Goal: Task Accomplishment & Management: Use online tool/utility

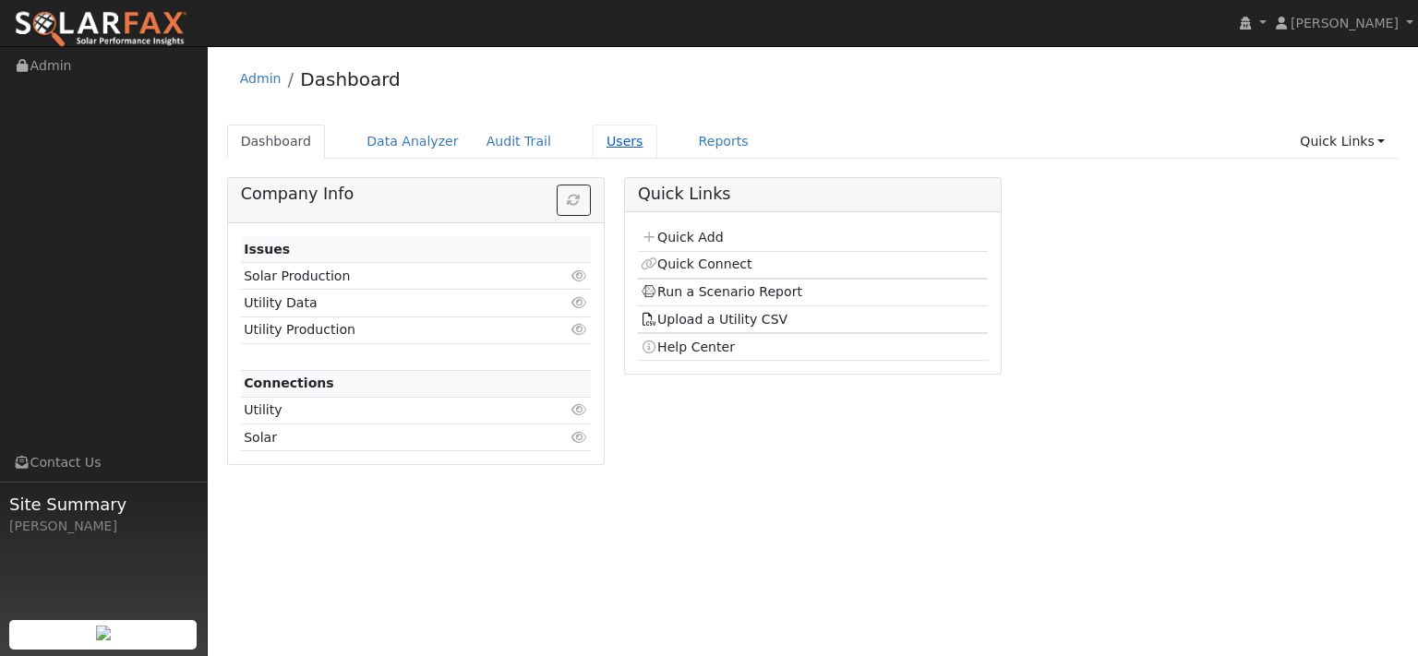
click at [657, 152] on link "Users" at bounding box center [625, 142] width 65 height 34
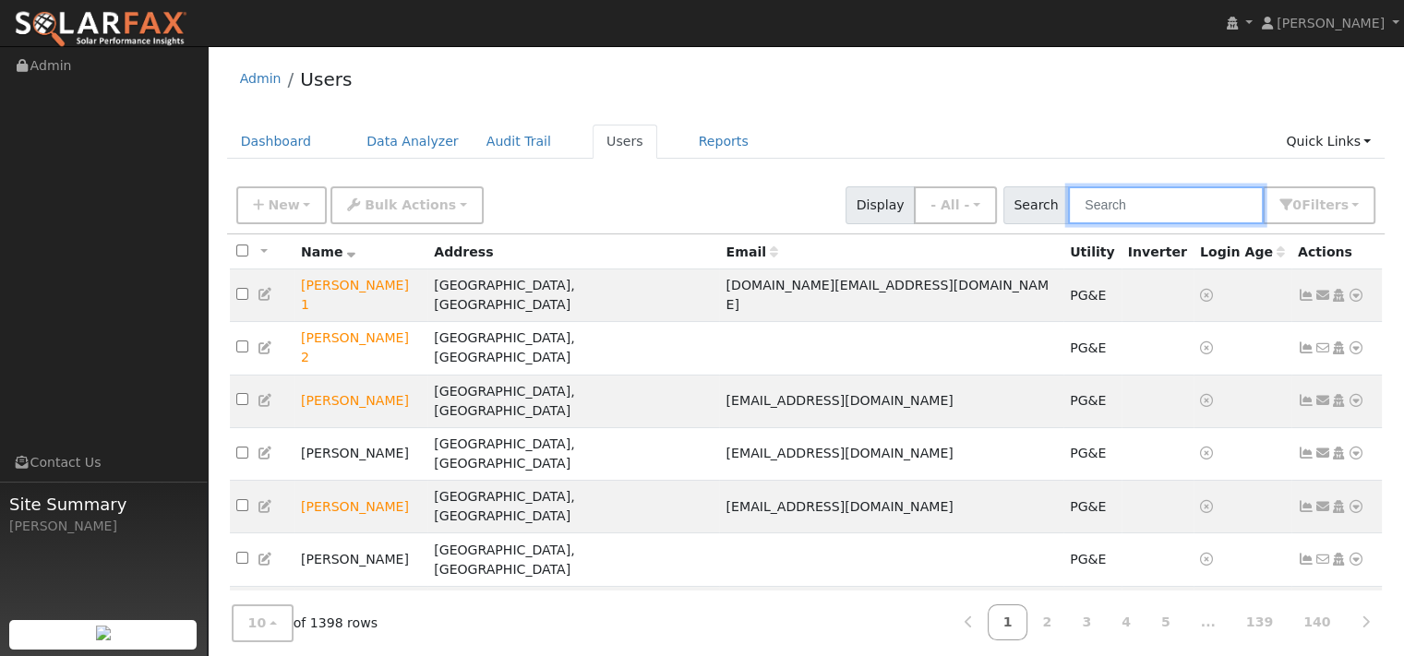
click at [1086, 224] on input "text" at bounding box center [1166, 205] width 196 height 38
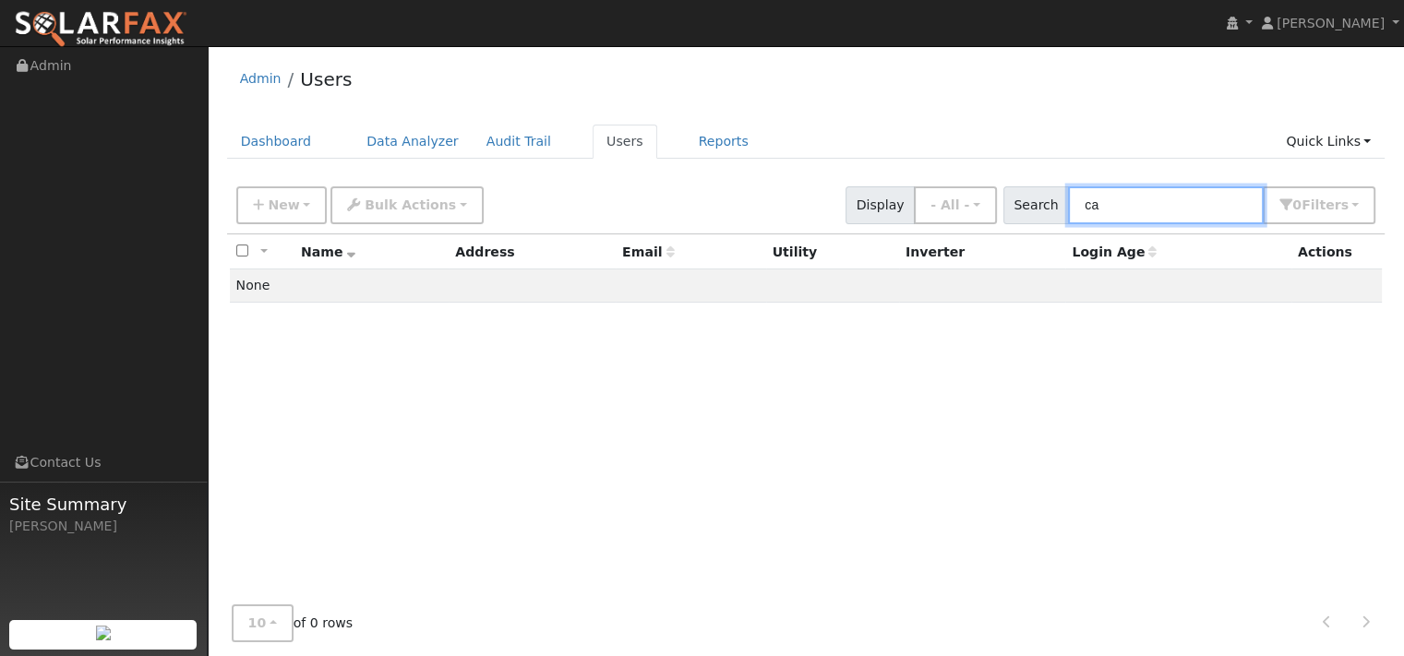
type input "c"
type input "g"
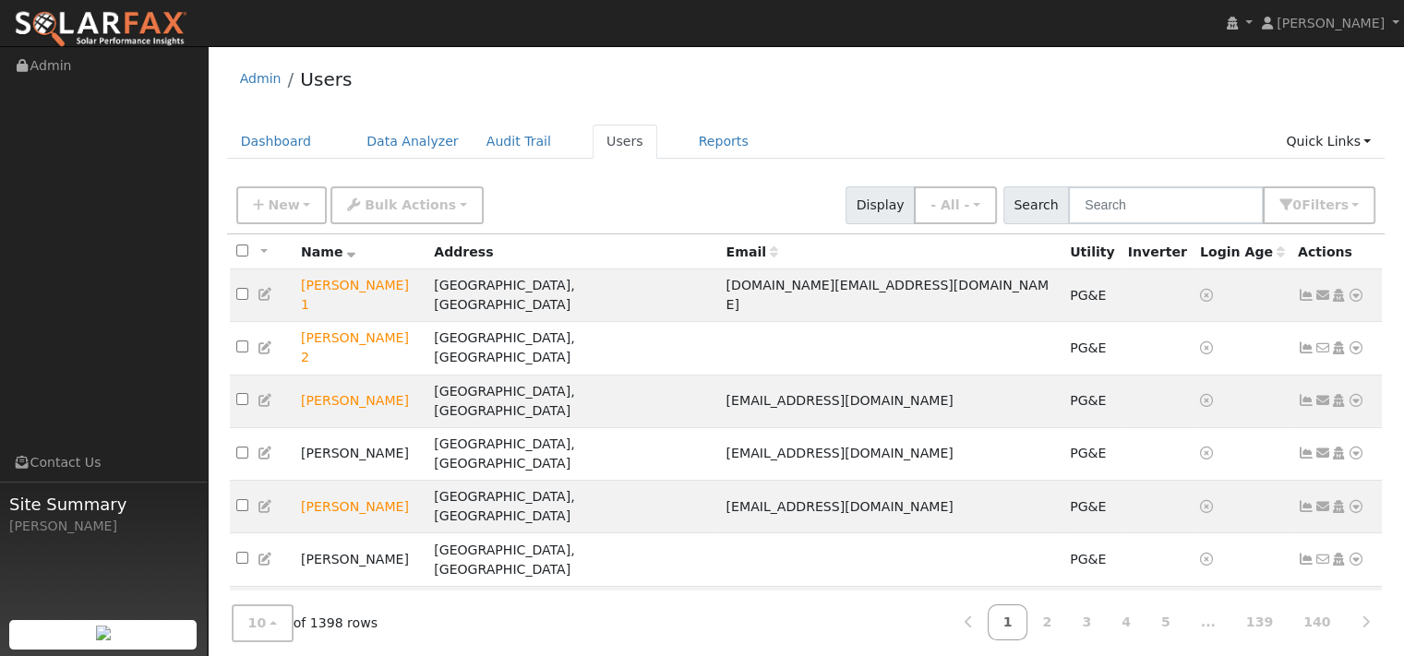
click at [983, 125] on div "Admin Users Dashboard Data Analyzer Audit Trail Users Reports Quick Links Quick…" at bounding box center [806, 457] width 1178 height 805
click at [457, 147] on link "Data Analyzer" at bounding box center [413, 142] width 120 height 34
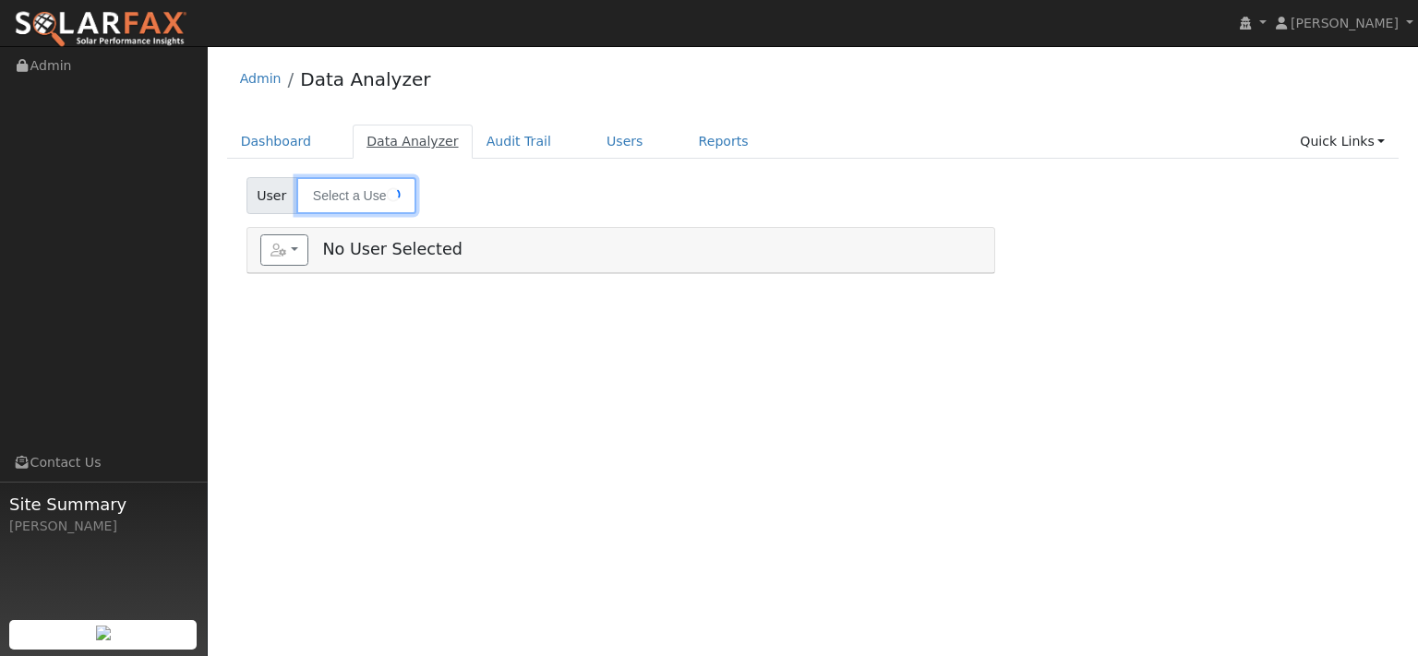
type input "William Nichols"
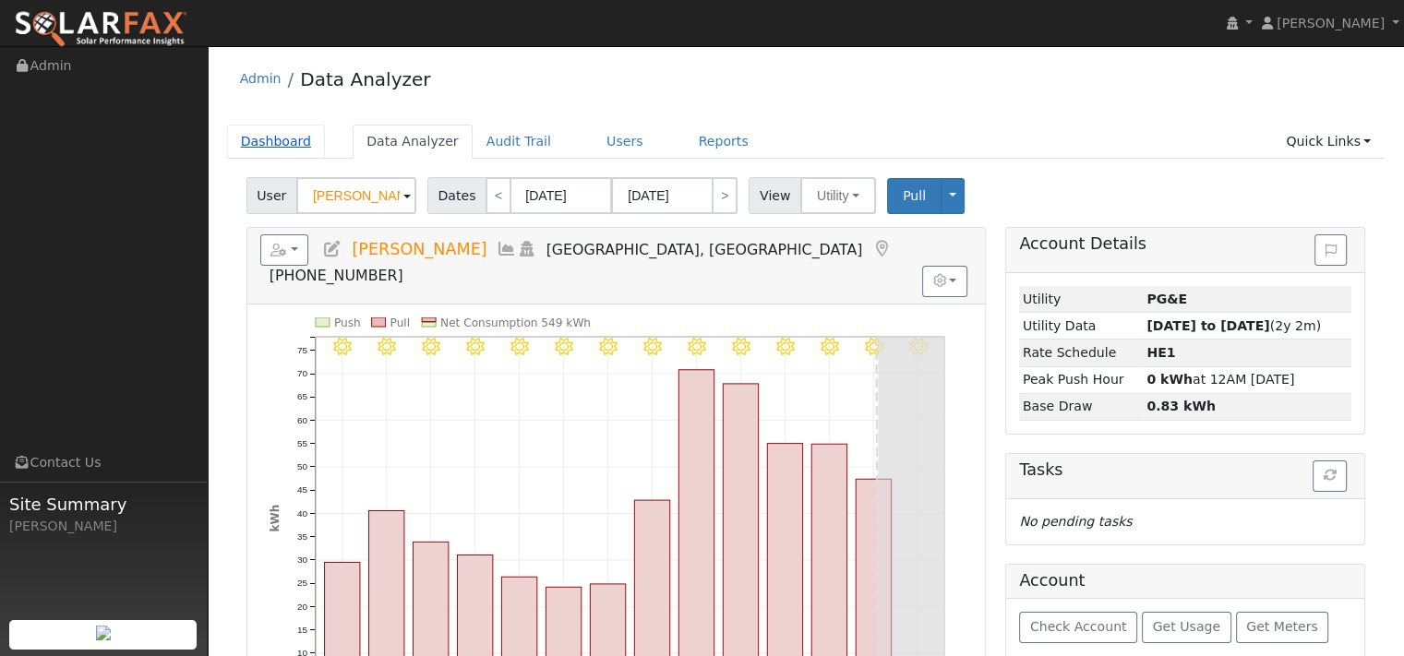
click at [305, 158] on link "Dashboard" at bounding box center [276, 142] width 99 height 34
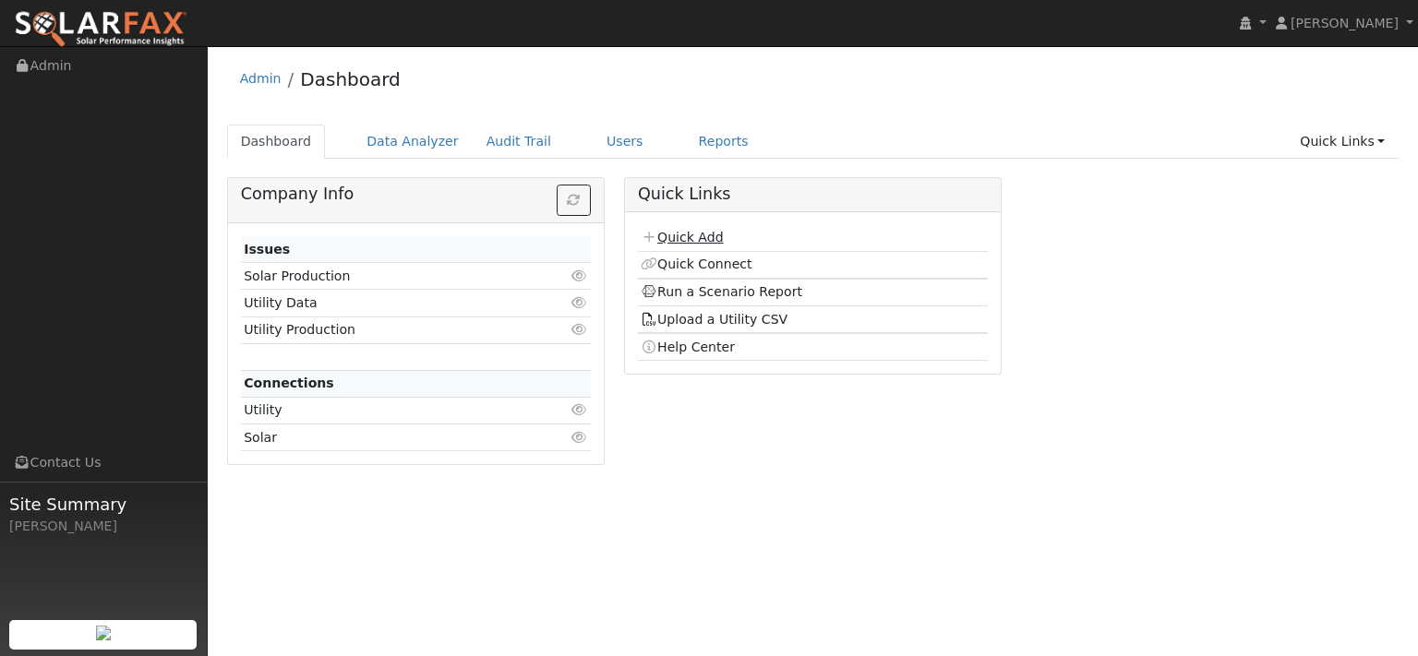
click at [683, 245] on link "Quick Add" at bounding box center [682, 237] width 82 height 15
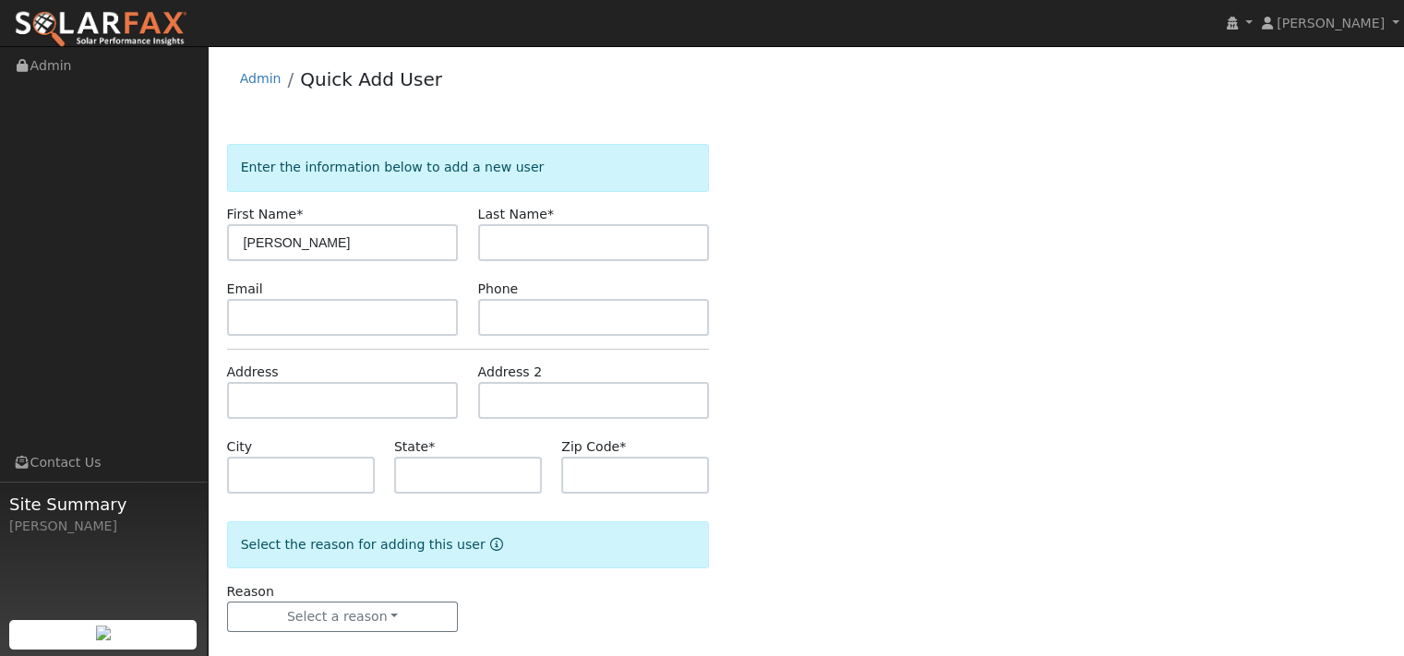
type input "[PERSON_NAME]"
click at [373, 419] on input "text" at bounding box center [343, 400] width 232 height 37
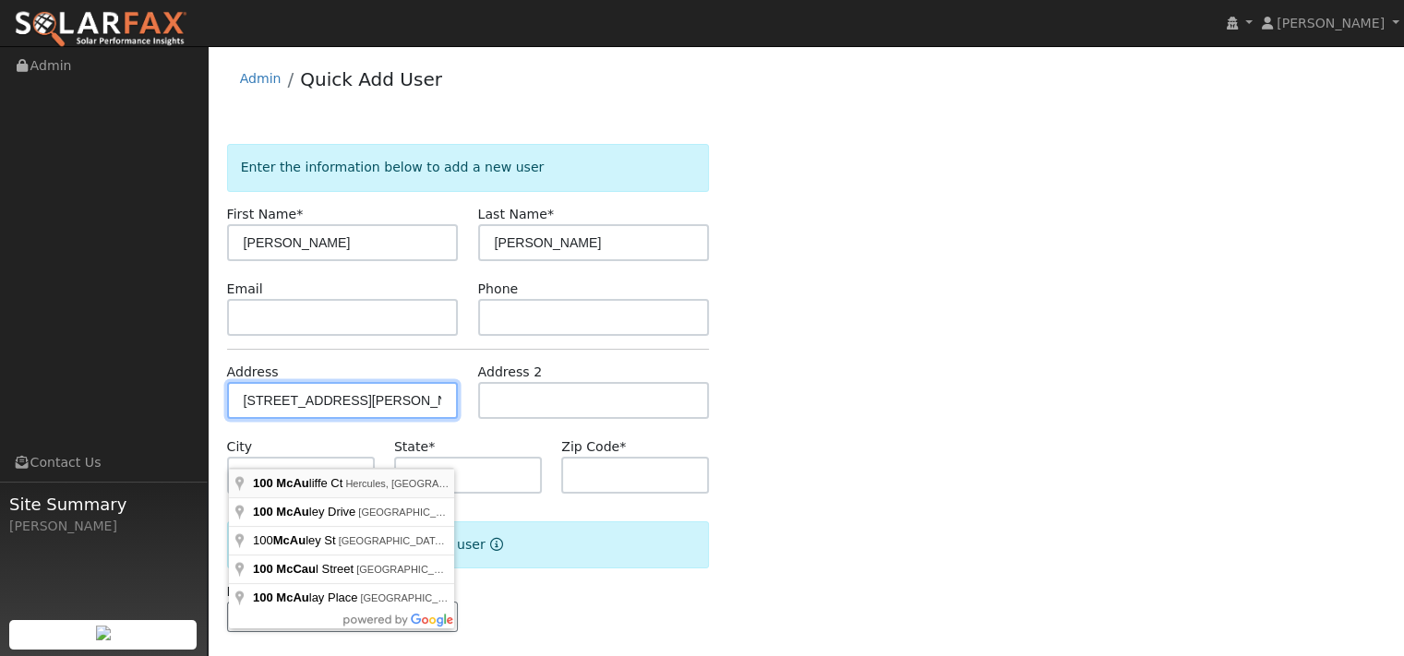
type input "100 [PERSON_NAME] Court"
type input "Hercules"
type input "CA"
type input "94547"
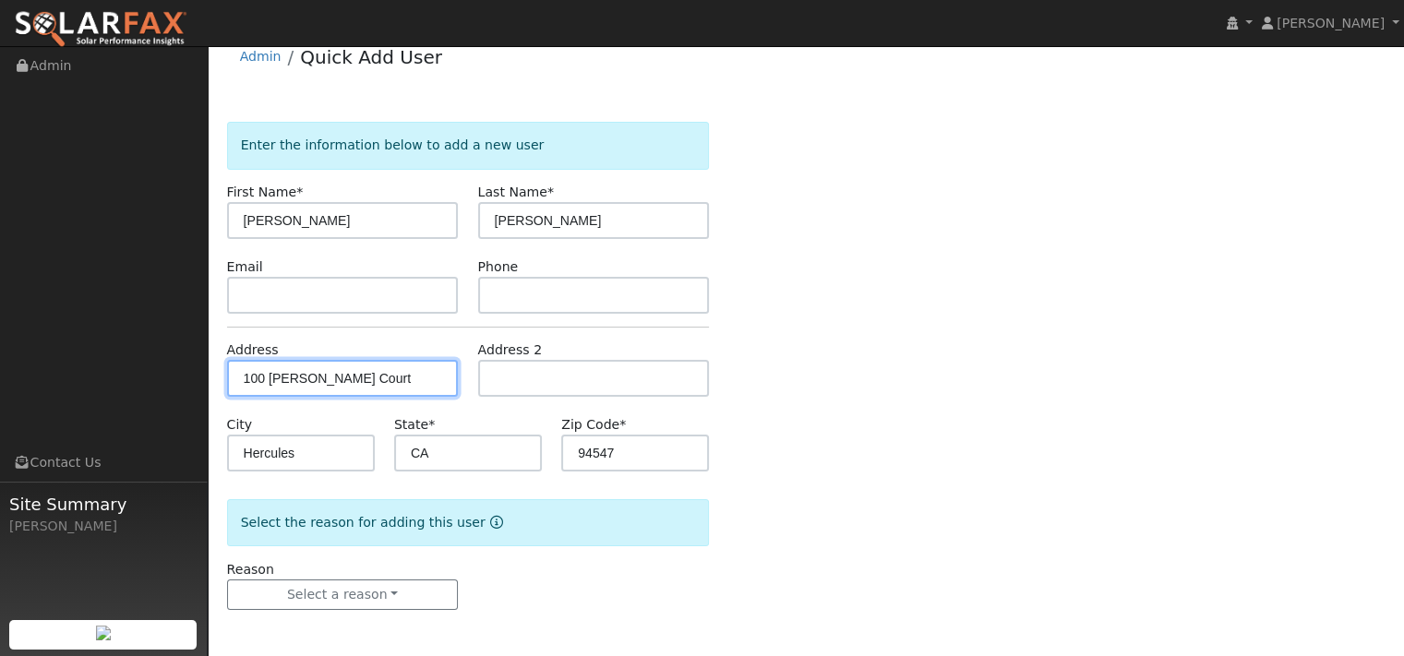
scroll to position [102, 0]
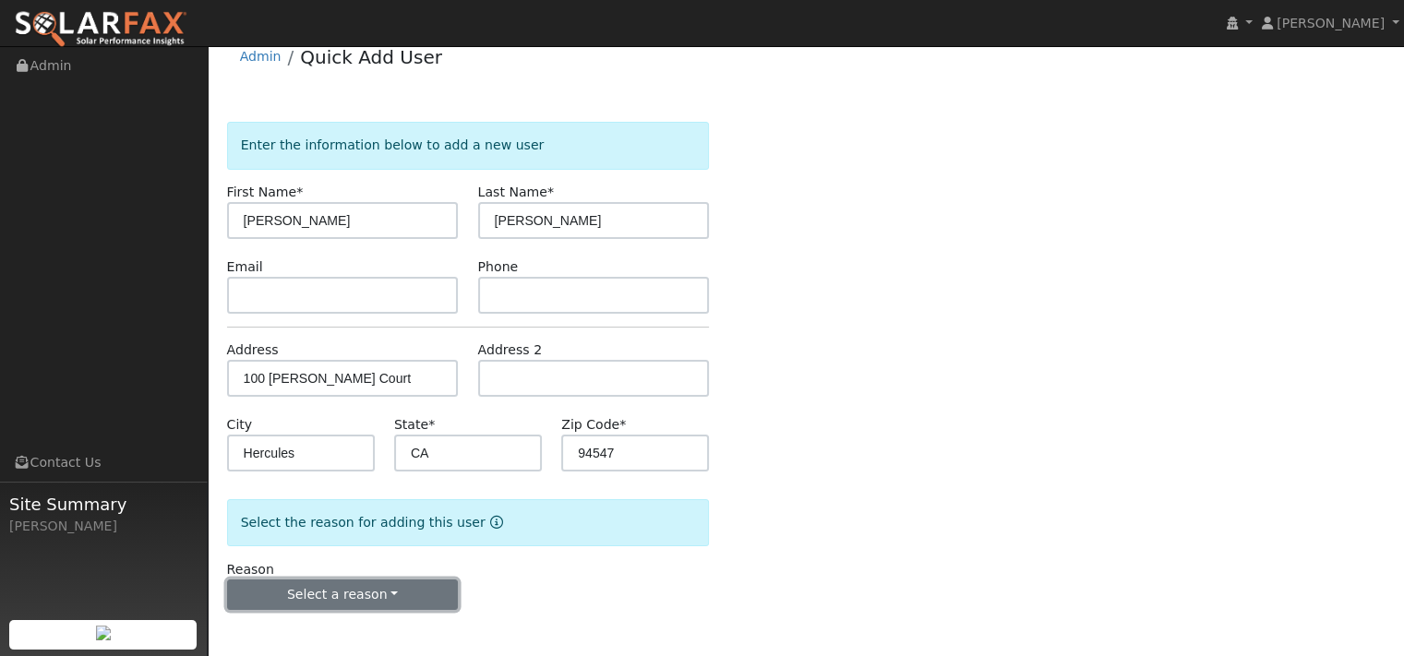
click at [366, 600] on button "Select a reason" at bounding box center [343, 595] width 232 height 31
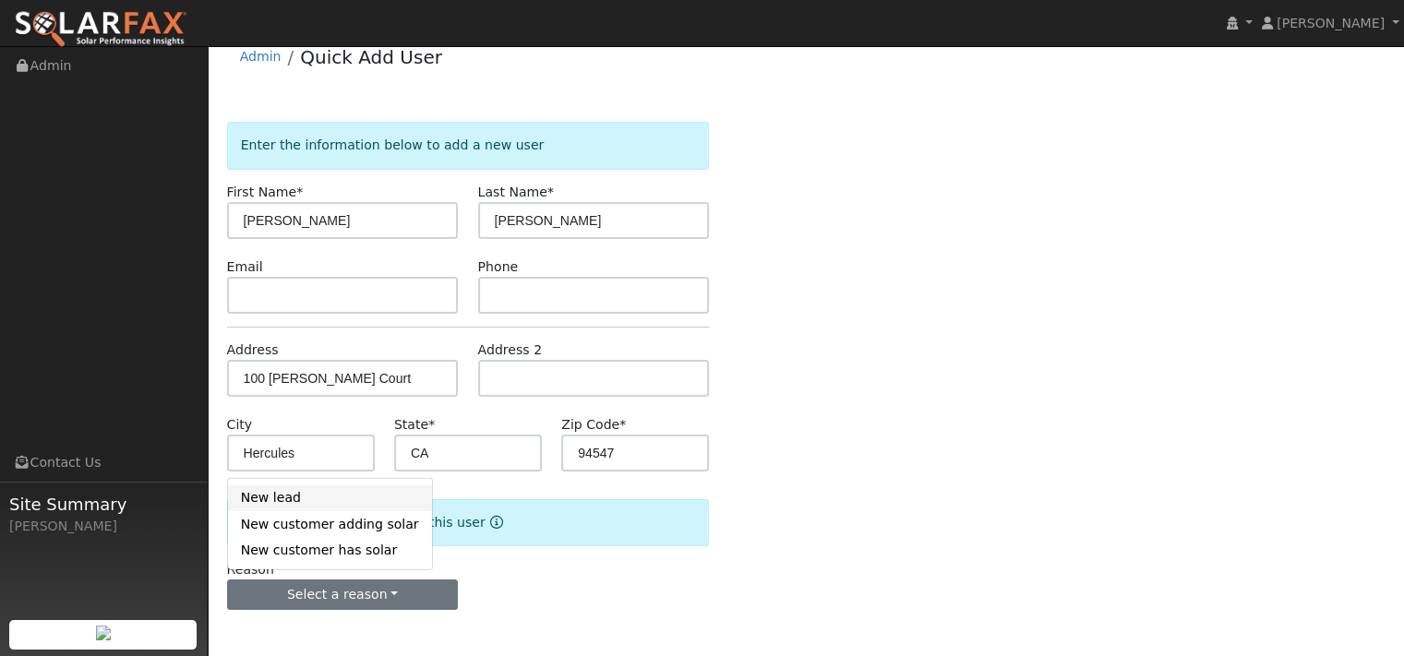
click at [335, 487] on link "New lead" at bounding box center [330, 499] width 204 height 26
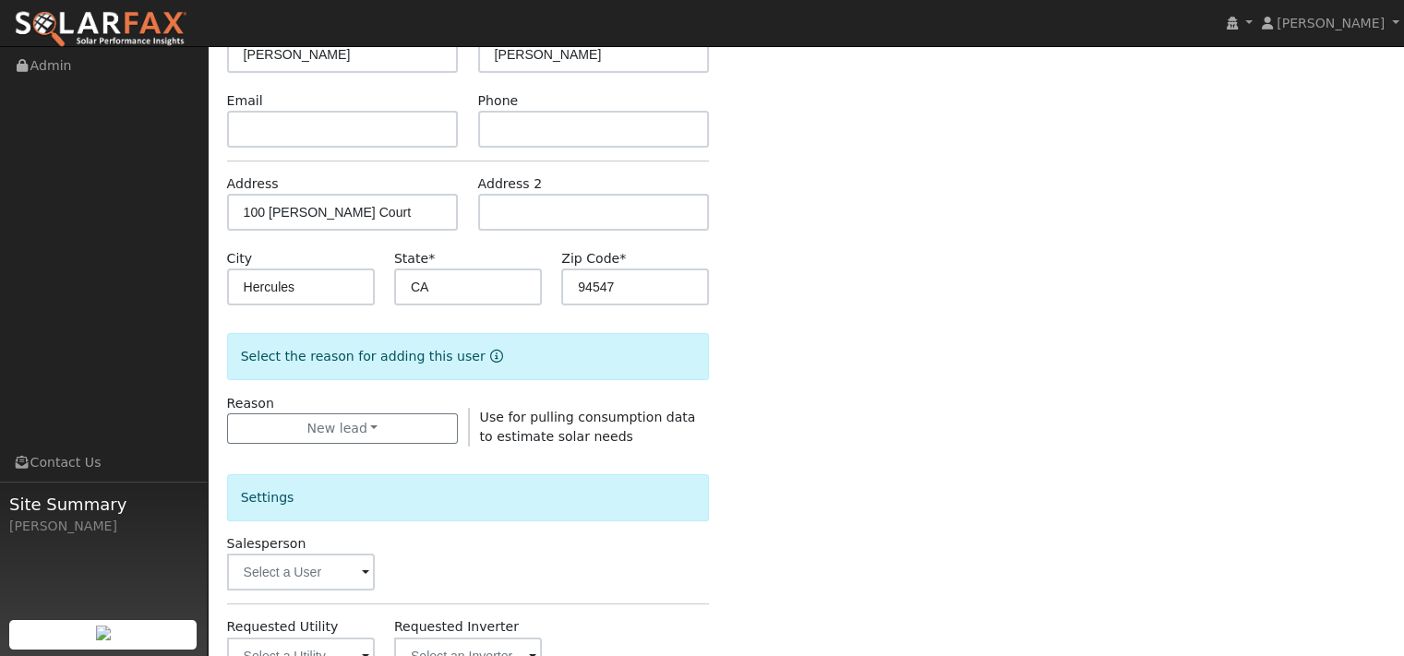
scroll to position [286, 0]
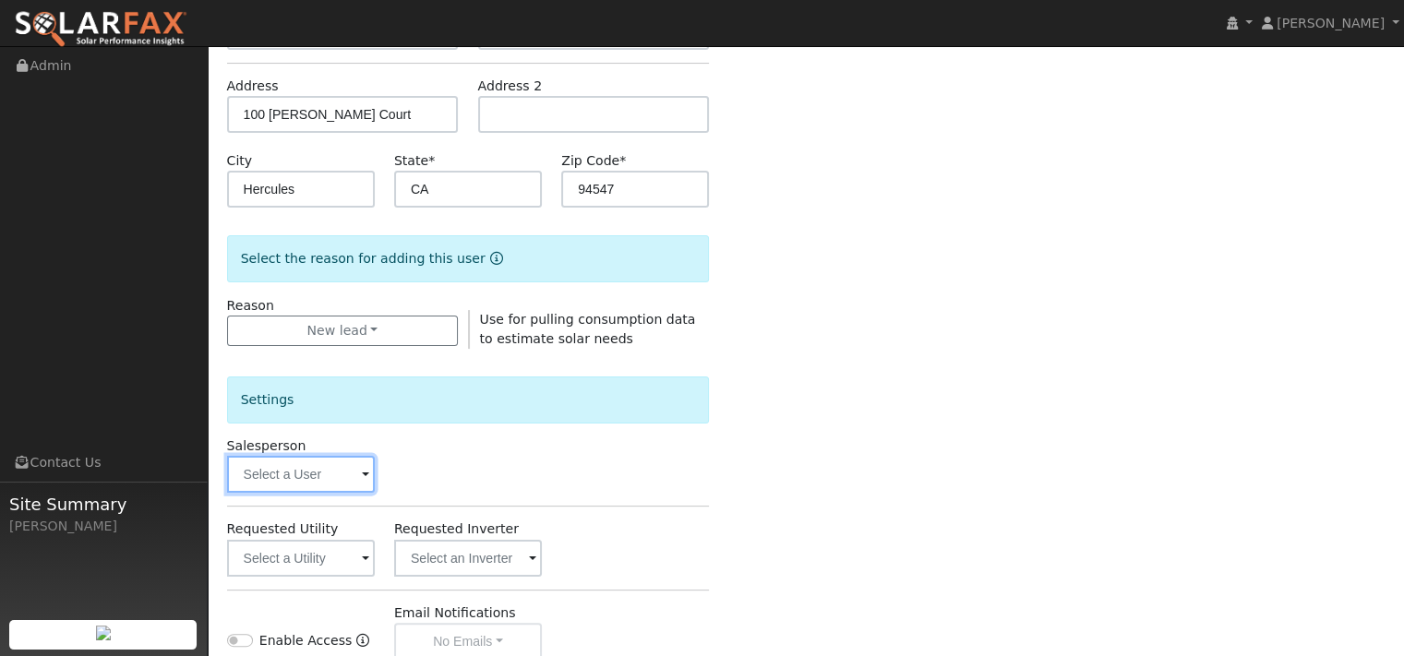
click at [307, 493] on input "text" at bounding box center [301, 474] width 148 height 37
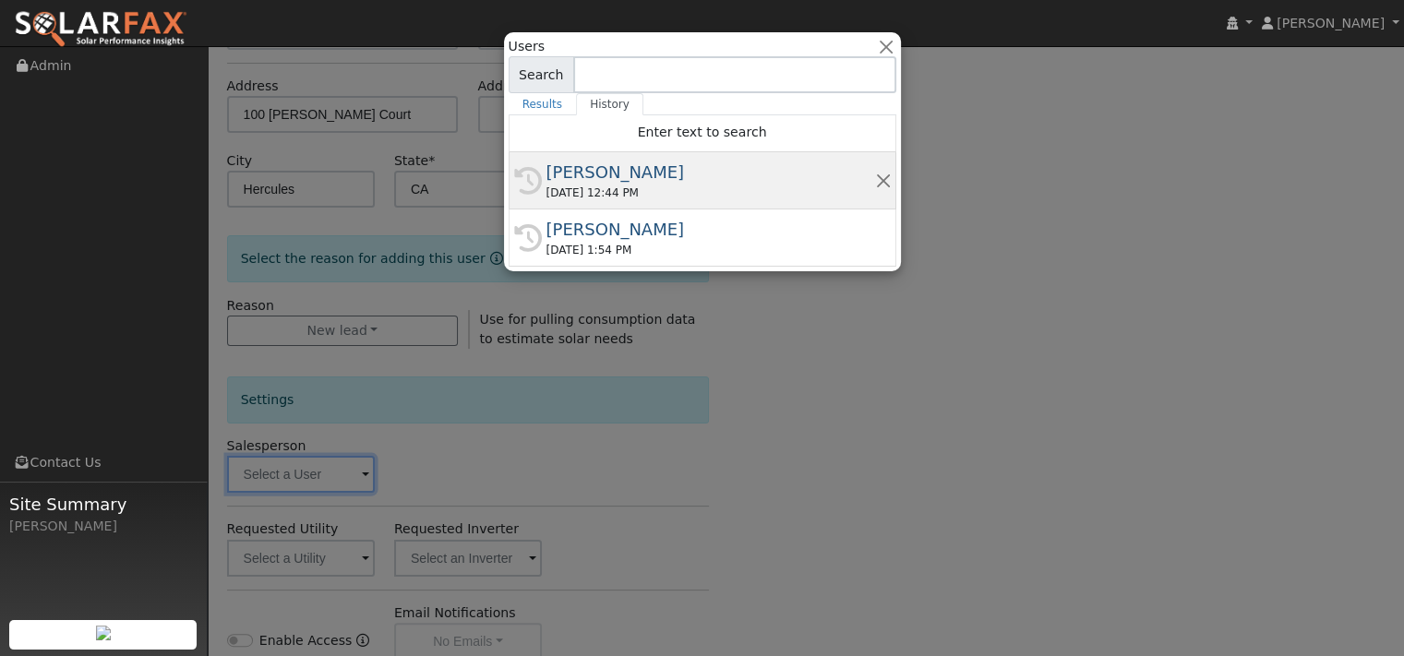
click at [559, 180] on div "[PERSON_NAME]" at bounding box center [711, 172] width 329 height 25
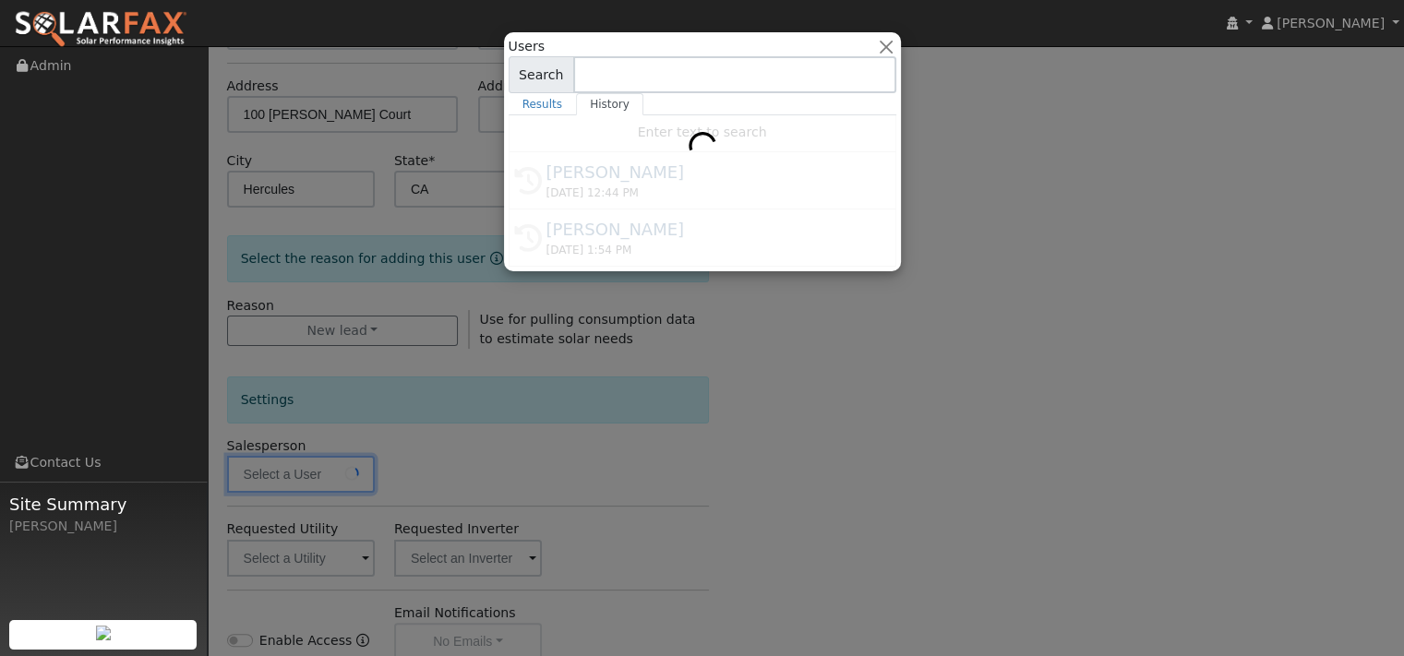
type input "[PERSON_NAME]"
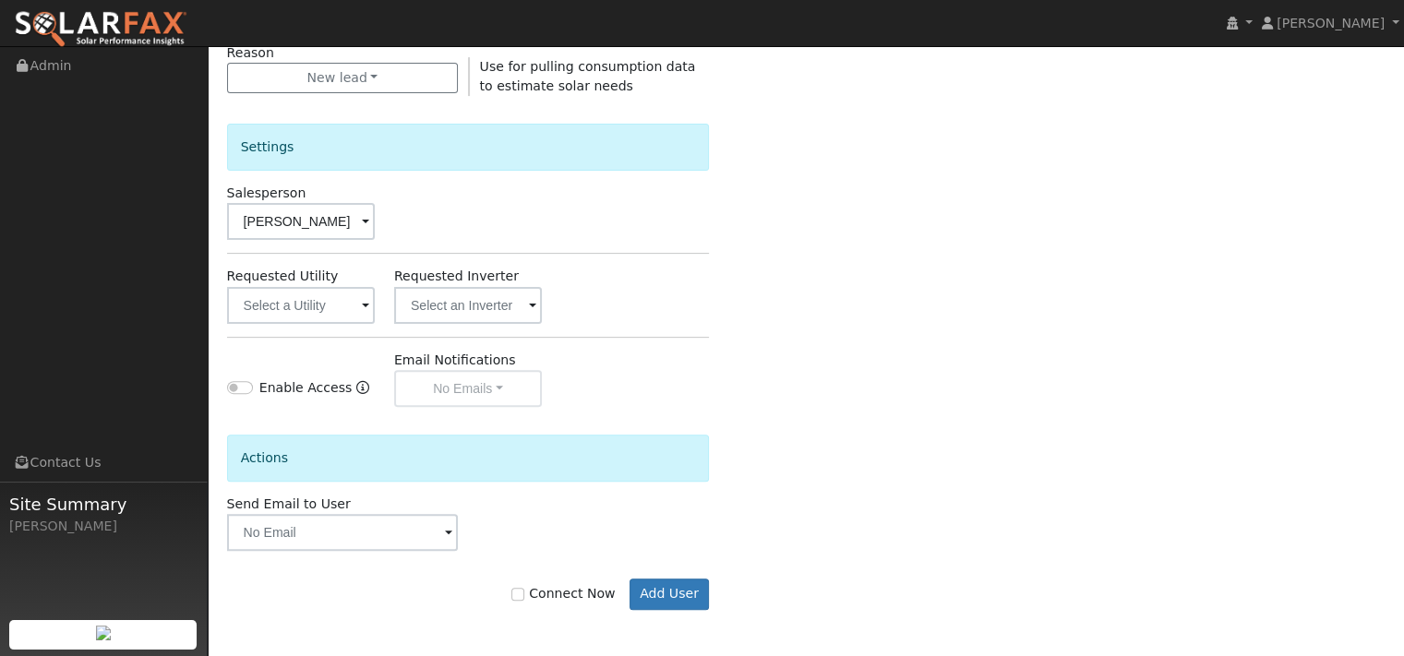
scroll to position [702, 0]
click at [511, 594] on input "Connect Now" at bounding box center [517, 594] width 13 height 13
checkbox input "true"
click at [640, 587] on button "Add User" at bounding box center [670, 594] width 80 height 31
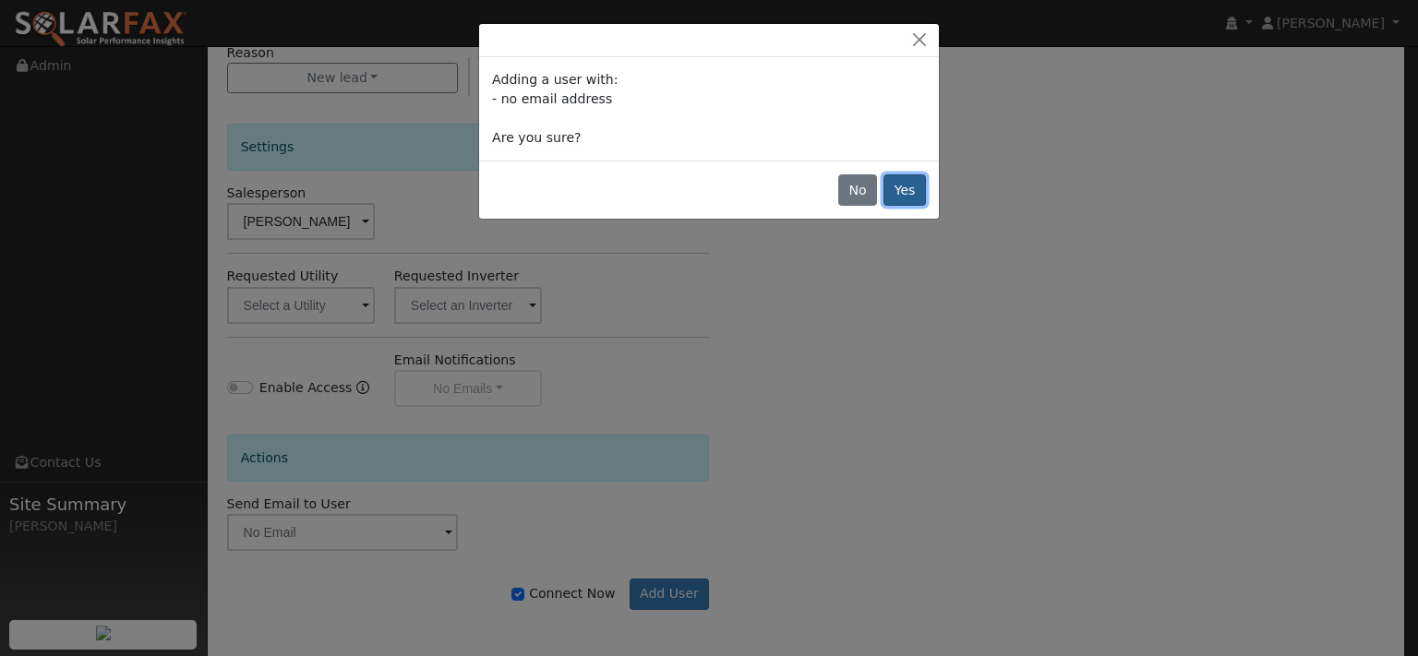
click at [898, 206] on button "Yes" at bounding box center [905, 189] width 42 height 31
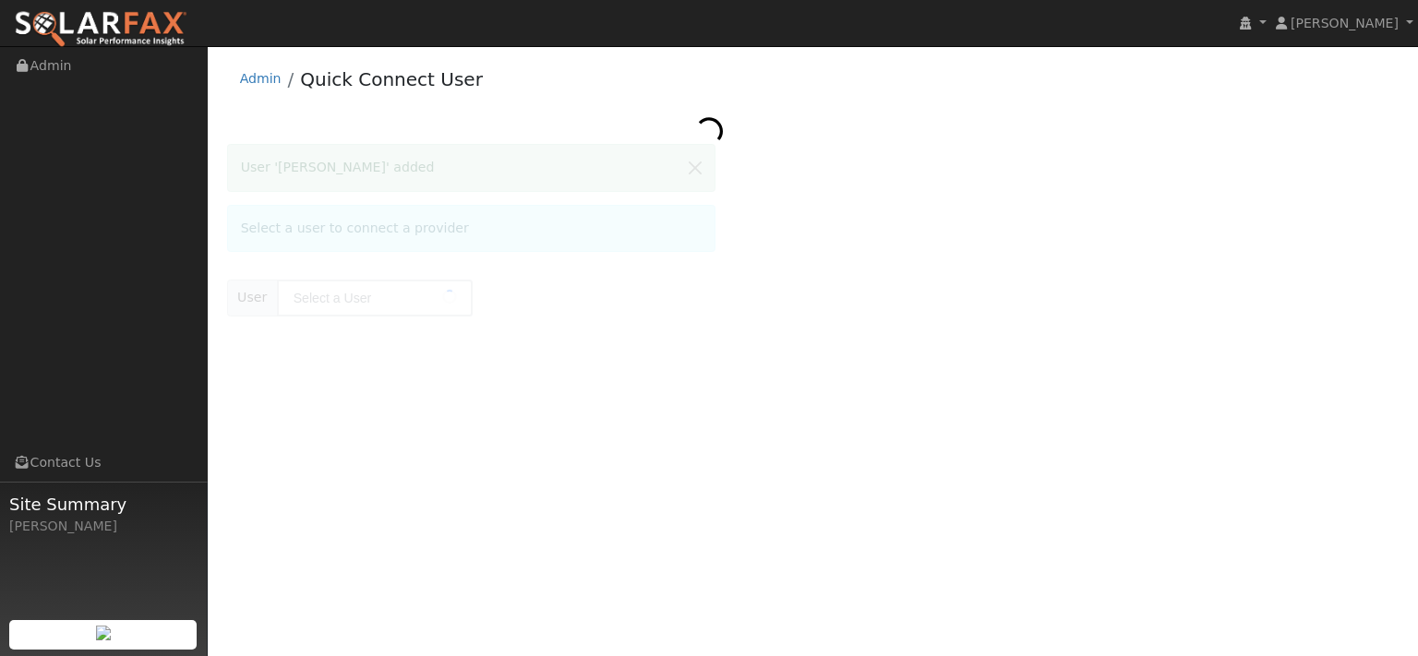
type input "[PERSON_NAME]"
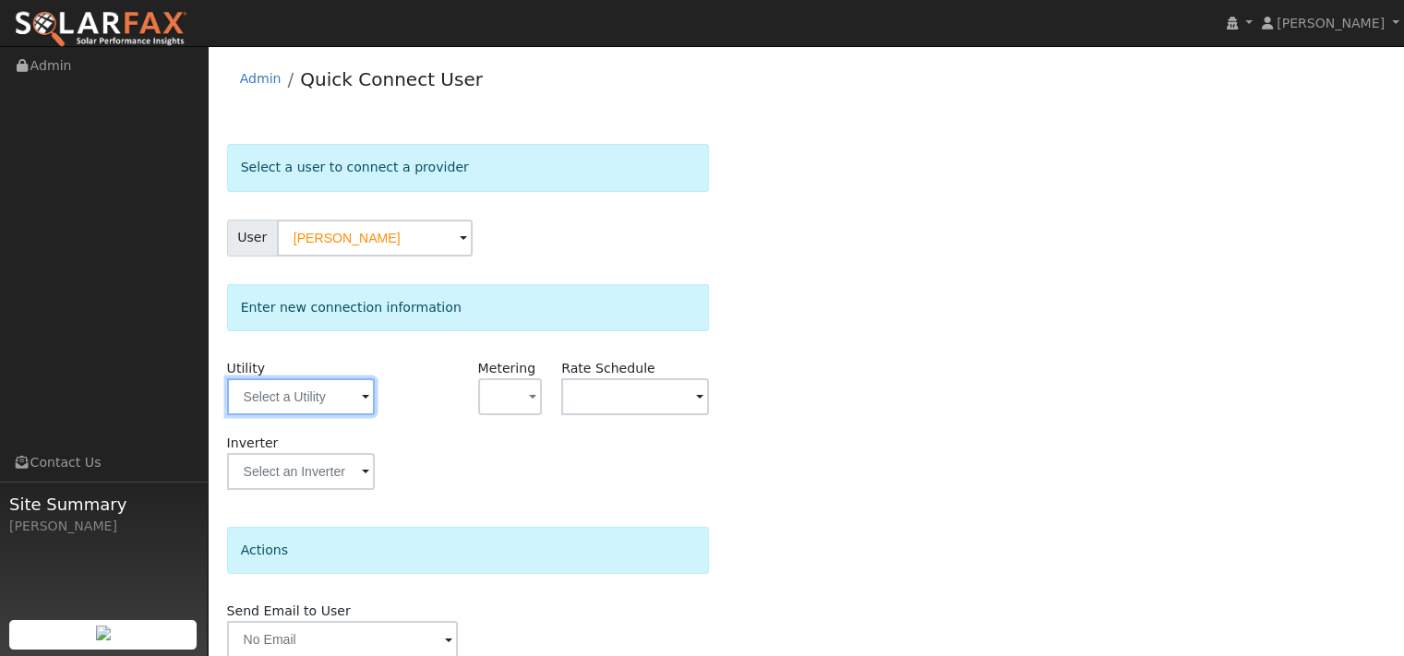
click at [297, 415] on input "text" at bounding box center [301, 397] width 148 height 37
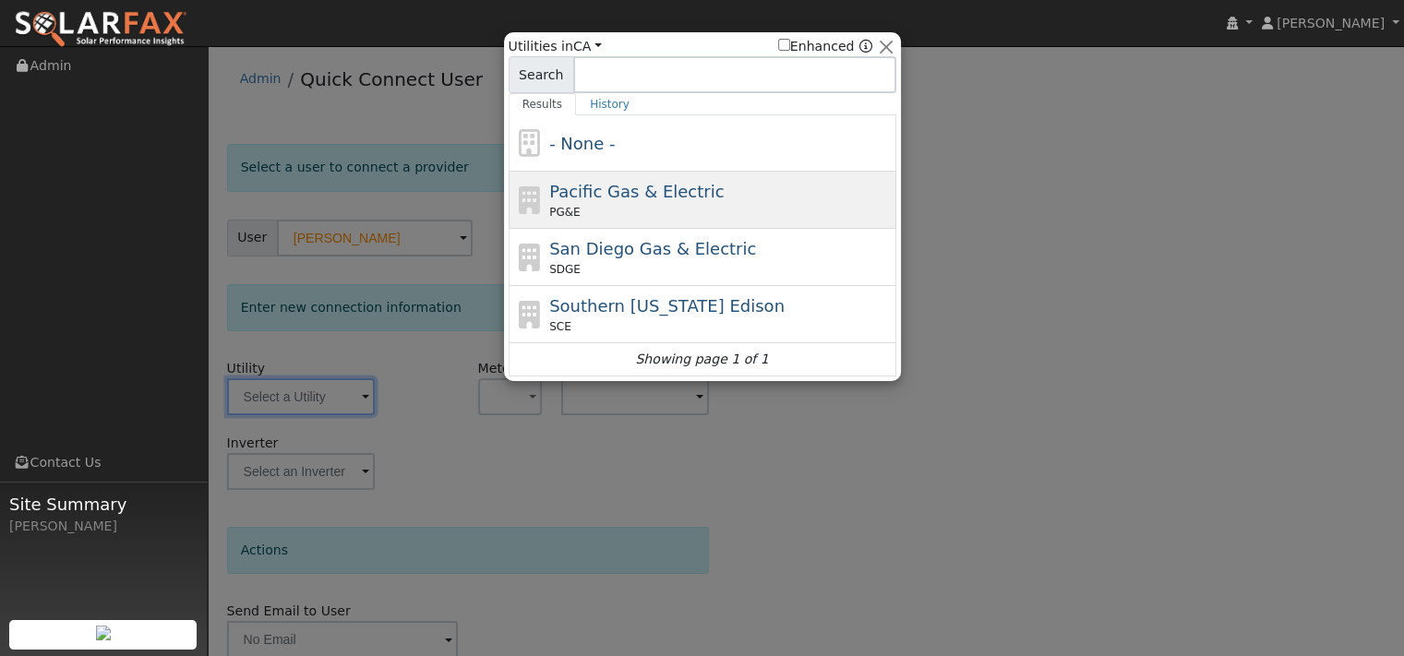
click at [565, 210] on span "PG&E" at bounding box center [564, 212] width 30 height 17
type input "PG&E"
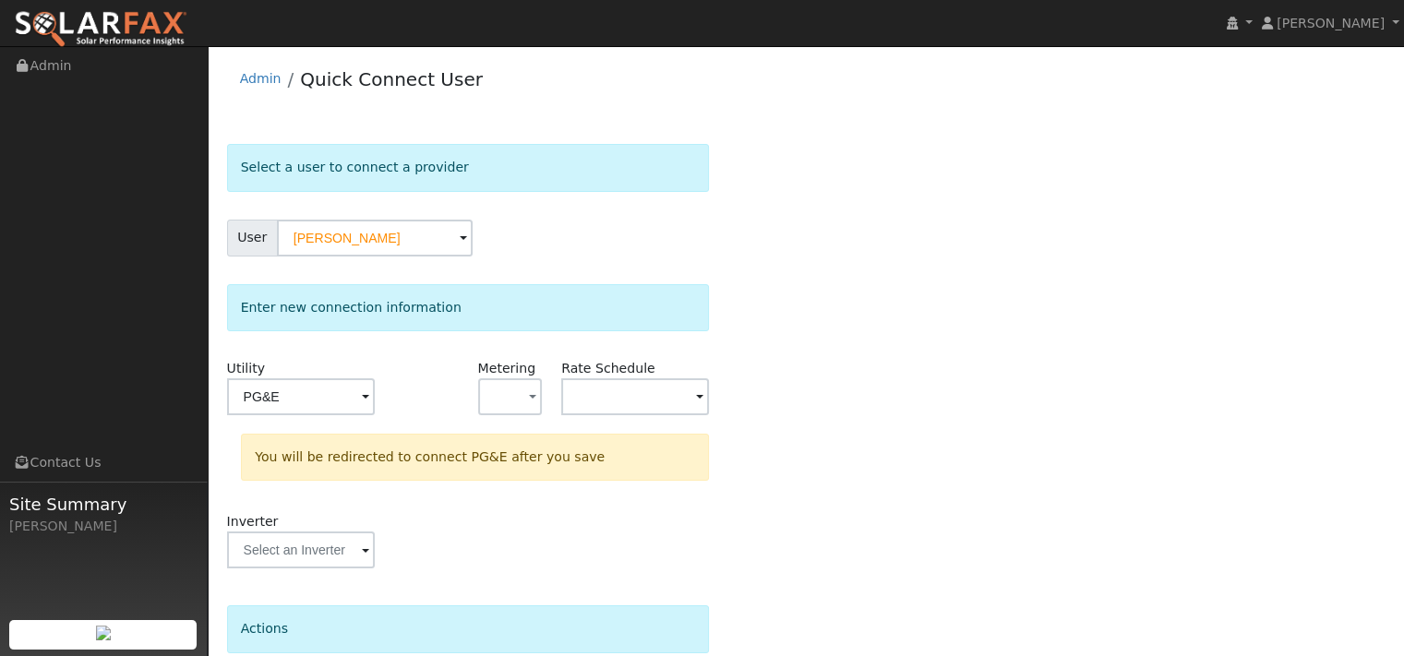
click at [763, 386] on div "Select a user to connect a provider User Galinda Cardona Account Default Accoun…" at bounding box center [806, 474] width 1159 height 661
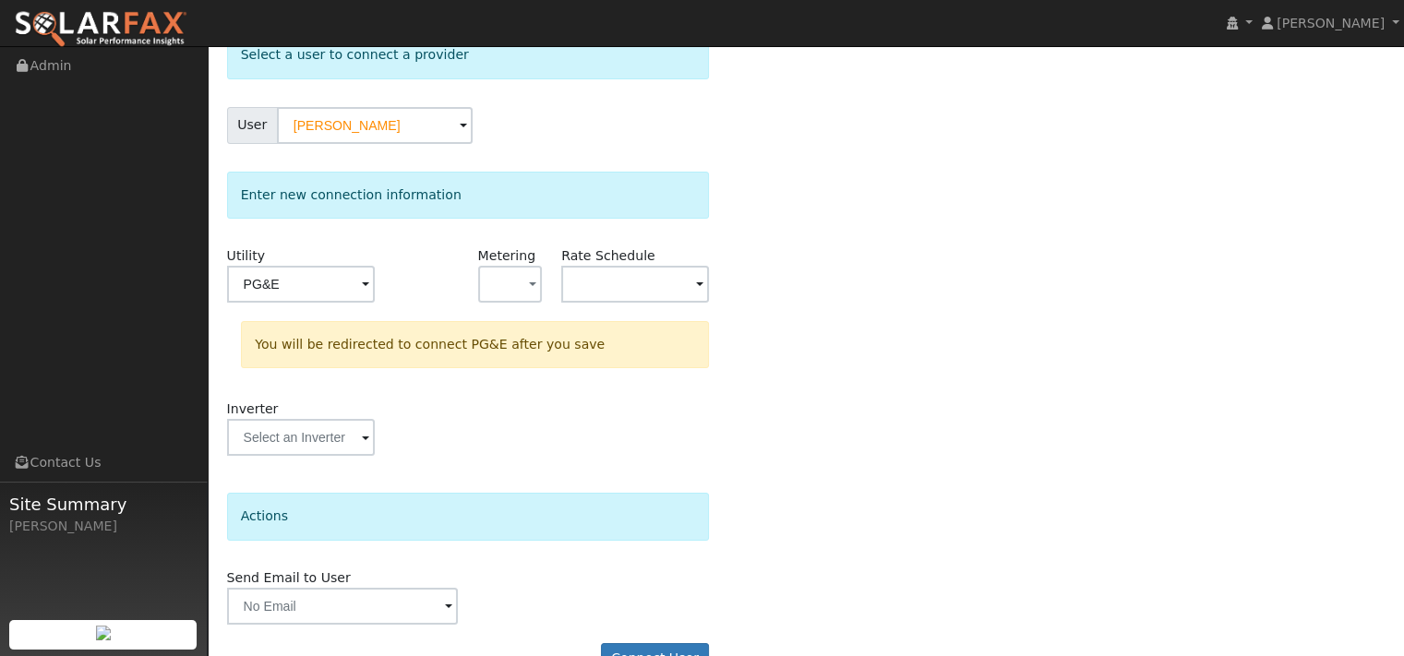
scroll to position [241, 0]
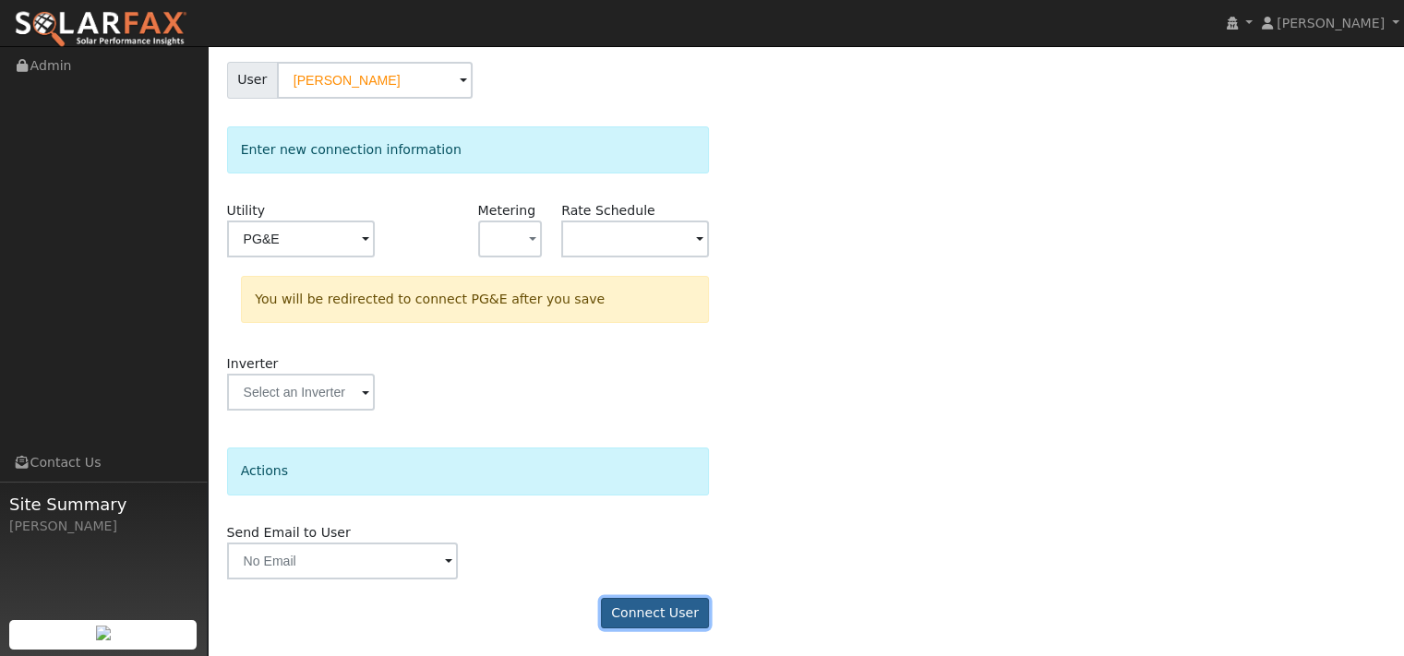
click at [616, 608] on button "Connect User" at bounding box center [655, 613] width 109 height 31
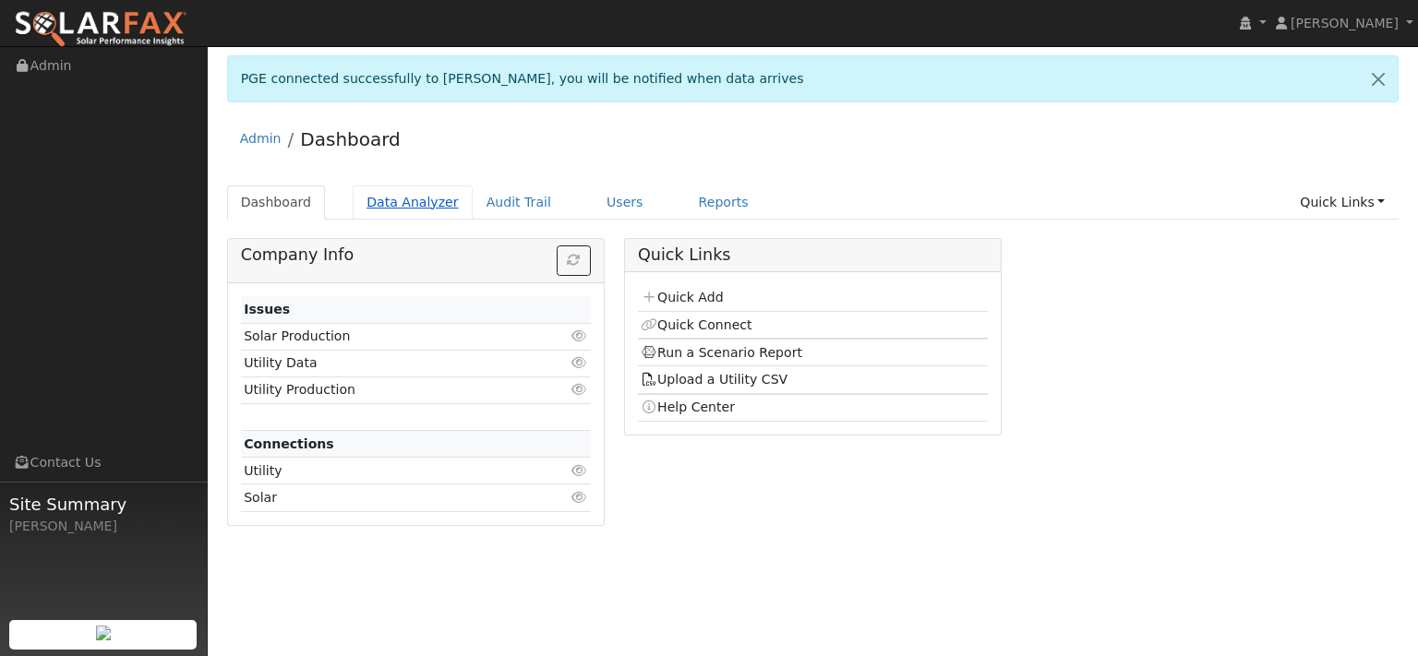
click at [452, 220] on link "Data Analyzer" at bounding box center [413, 203] width 120 height 34
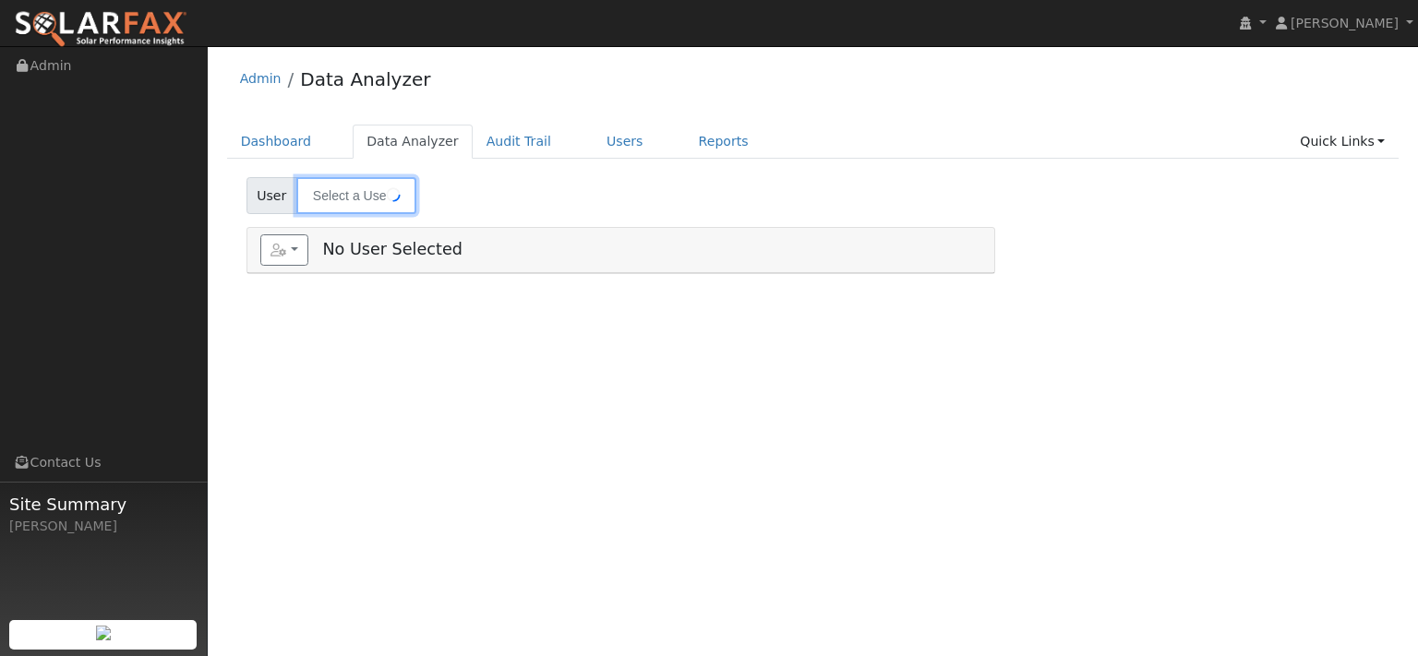
type input "[PERSON_NAME]"
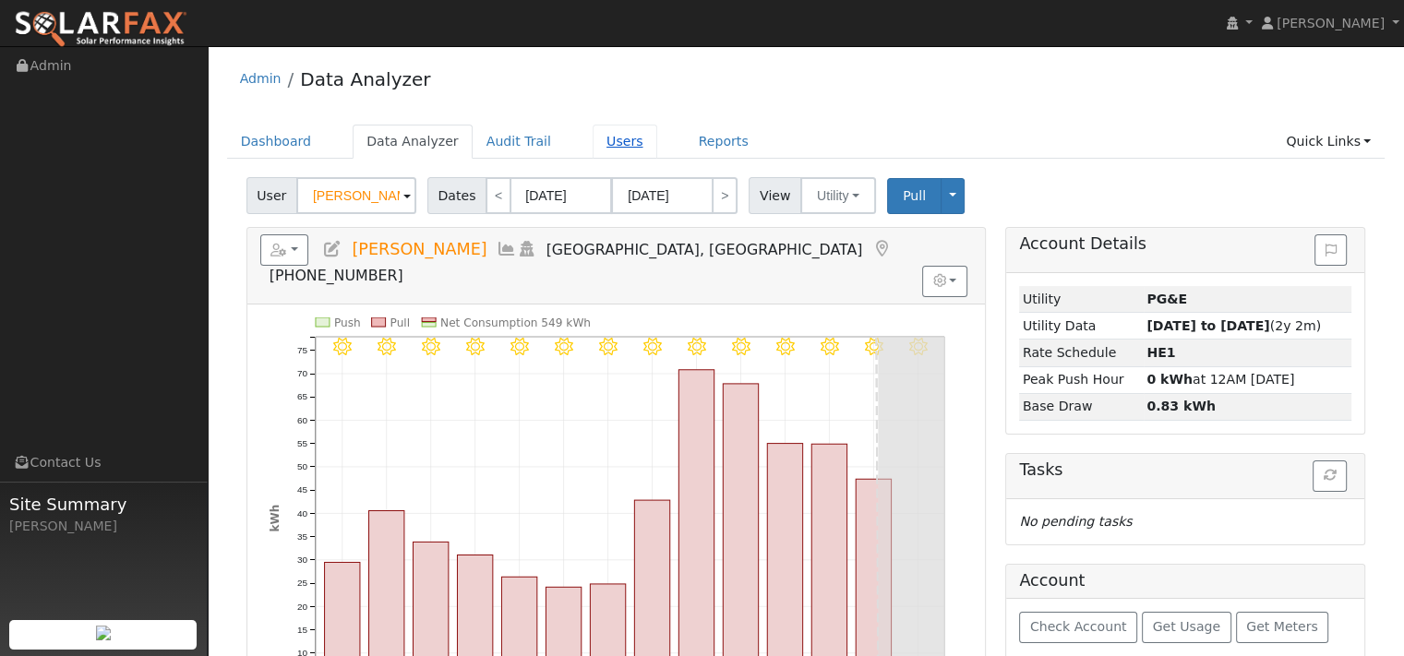
click at [657, 157] on link "Users" at bounding box center [625, 142] width 65 height 34
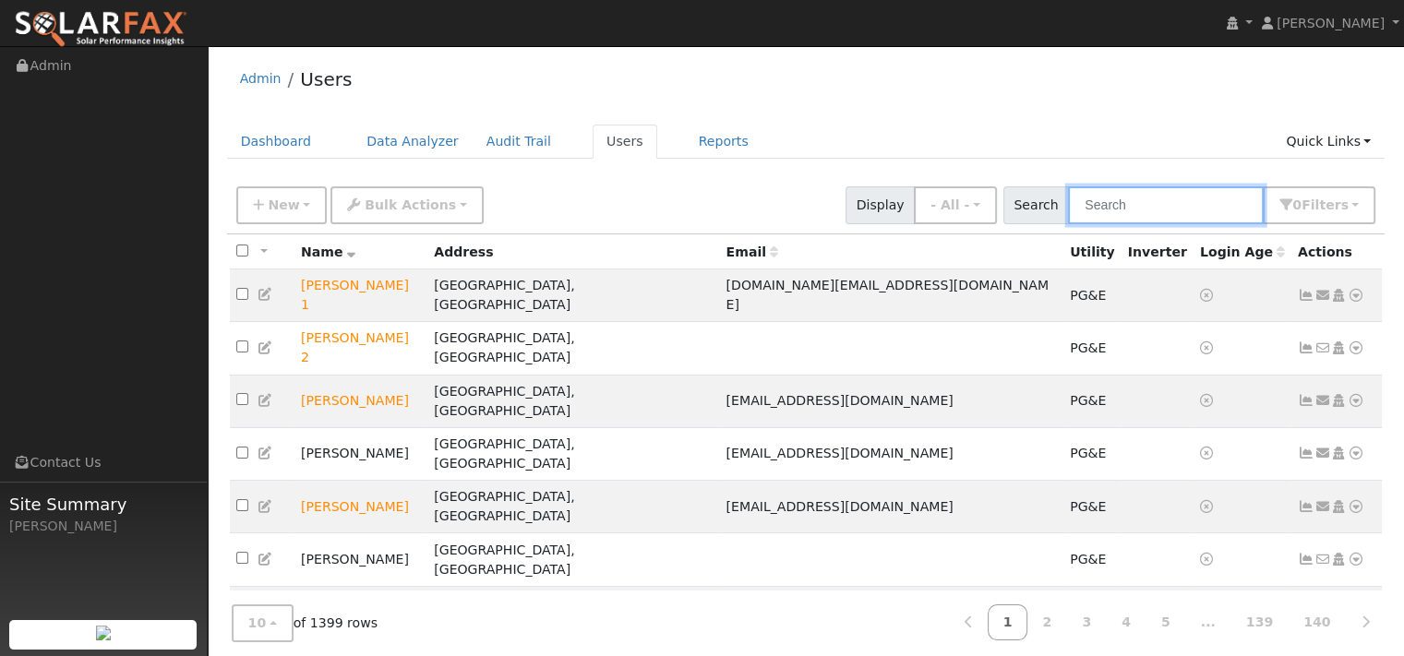
click at [1082, 224] on input "text" at bounding box center [1166, 205] width 196 height 38
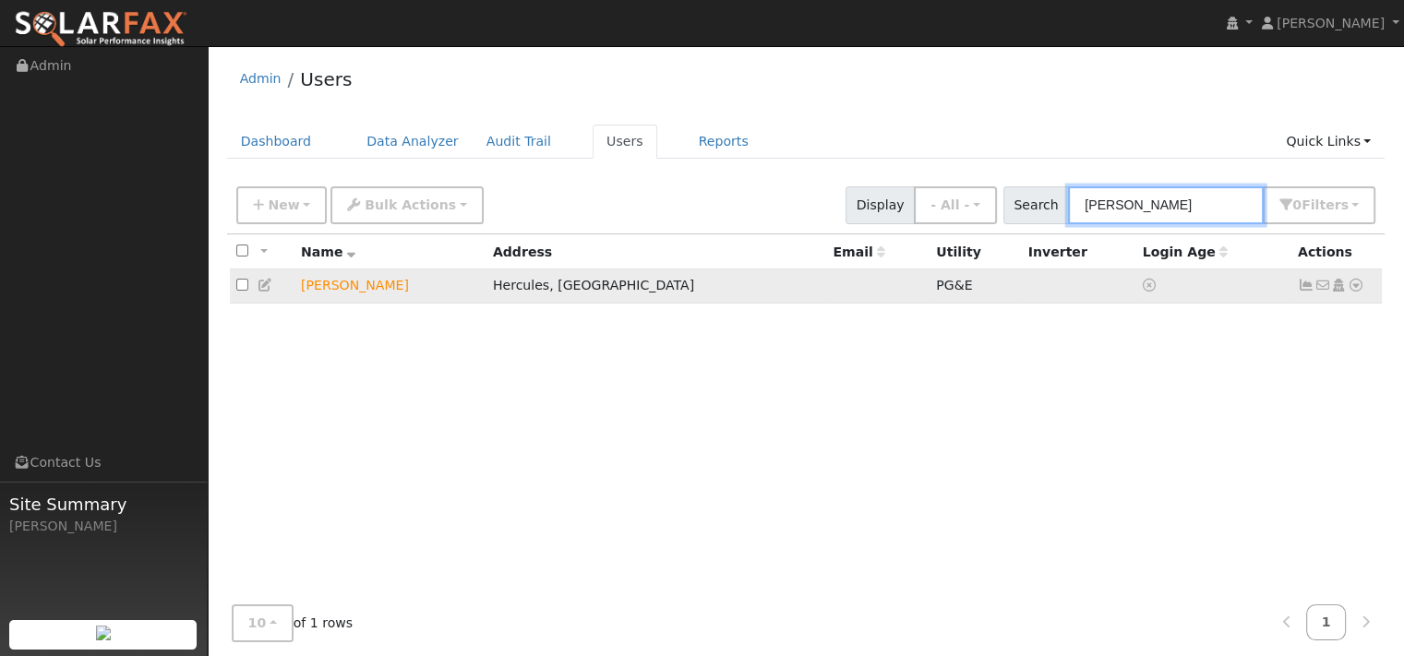
type input "cardona"
click at [1348, 292] on icon at bounding box center [1356, 285] width 17 height 13
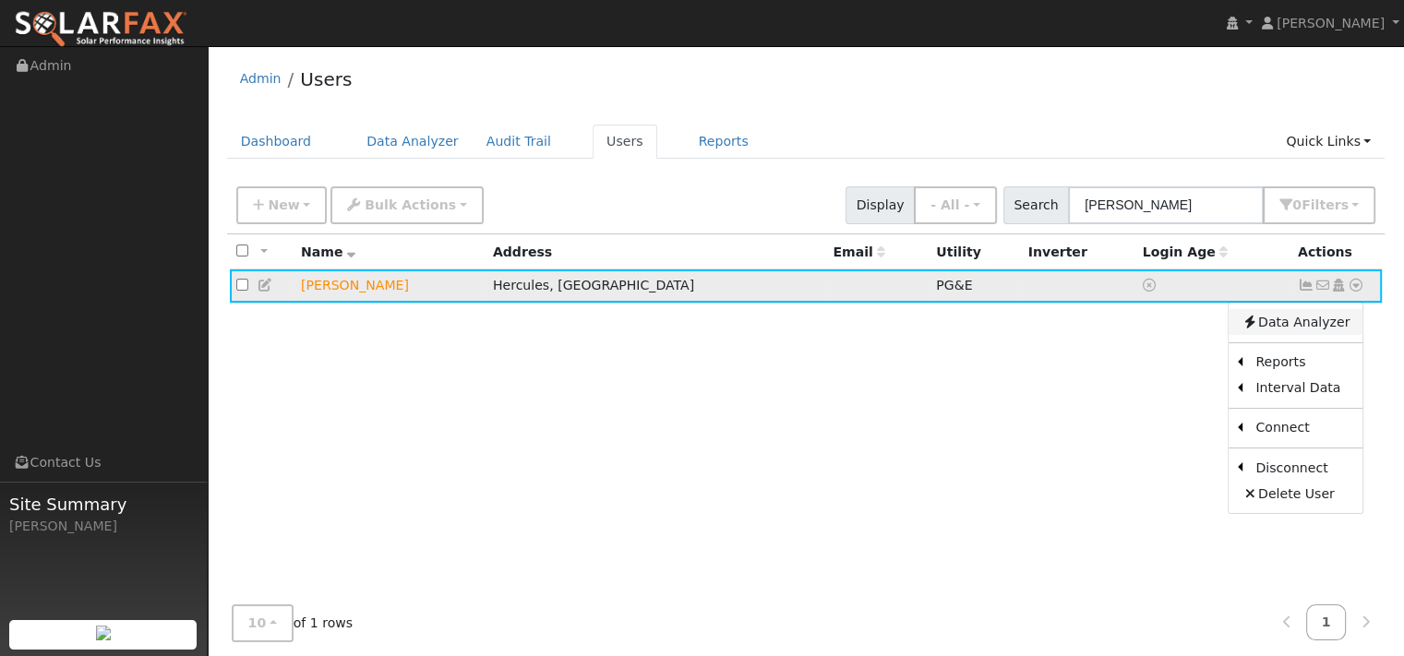
click at [1280, 335] on link "Data Analyzer" at bounding box center [1296, 322] width 134 height 26
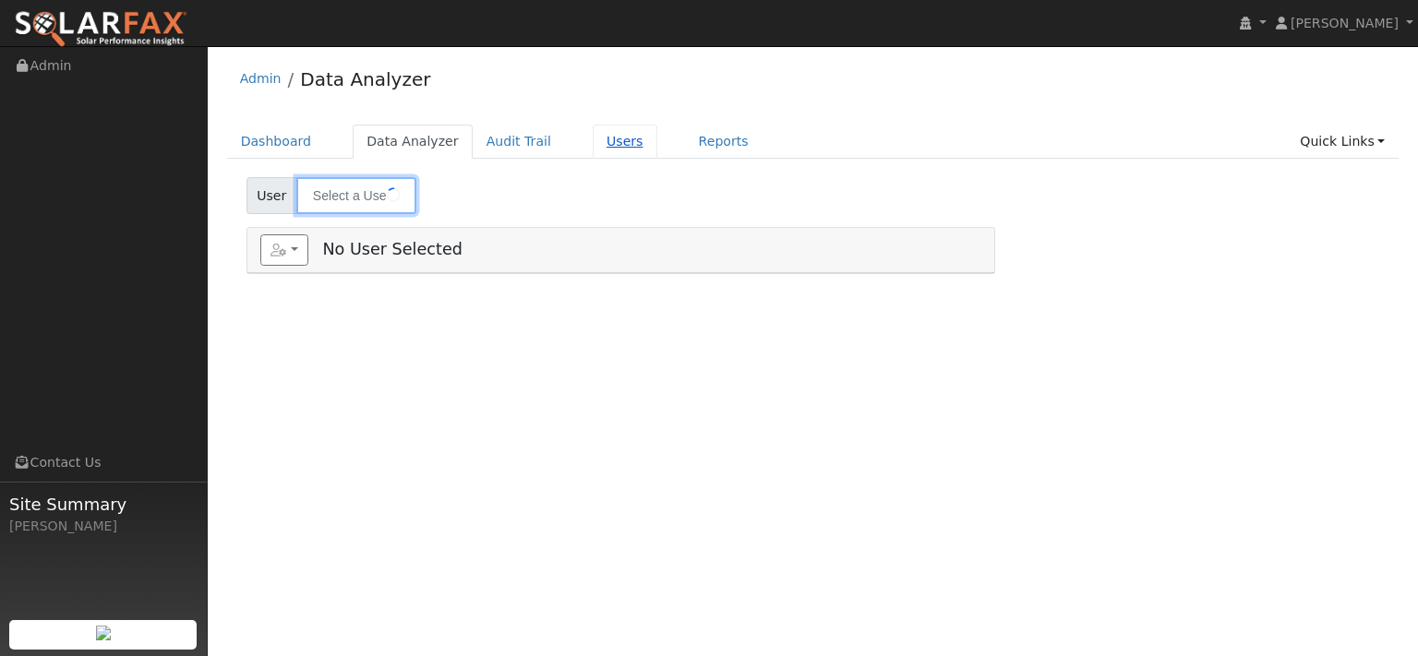
type input "[PERSON_NAME]"
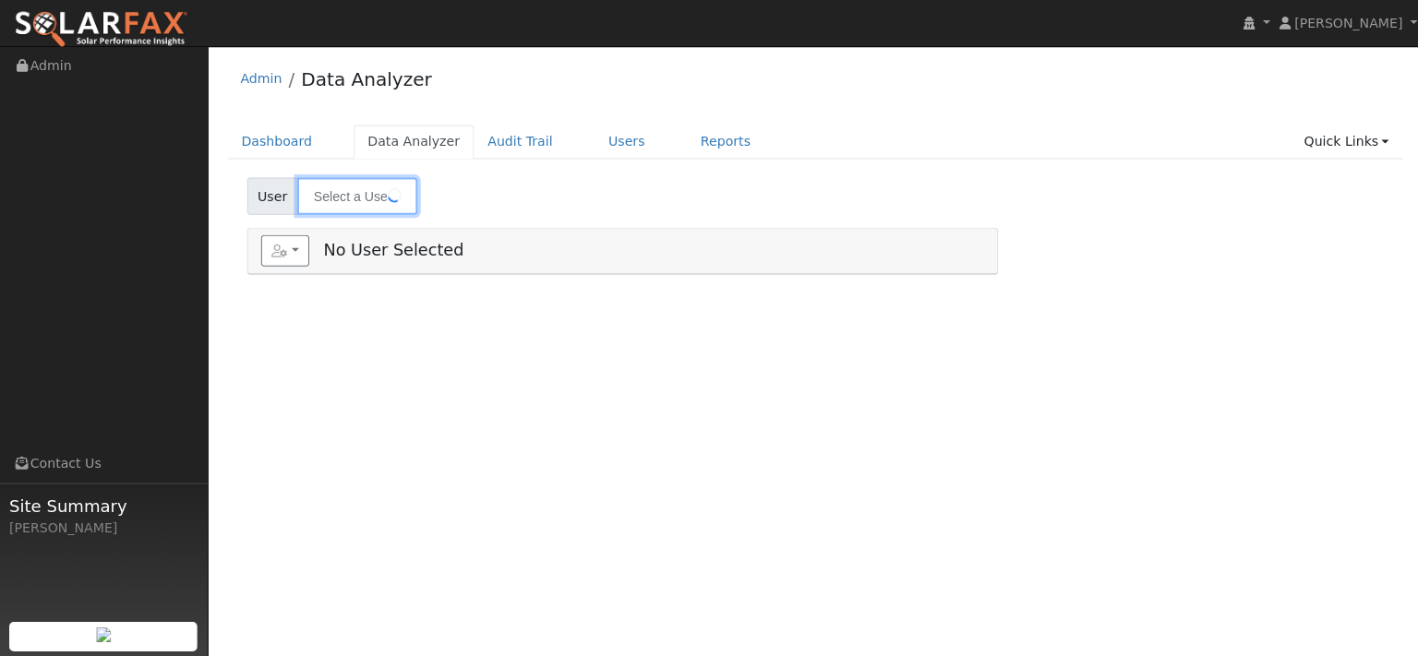
type input "[PERSON_NAME]"
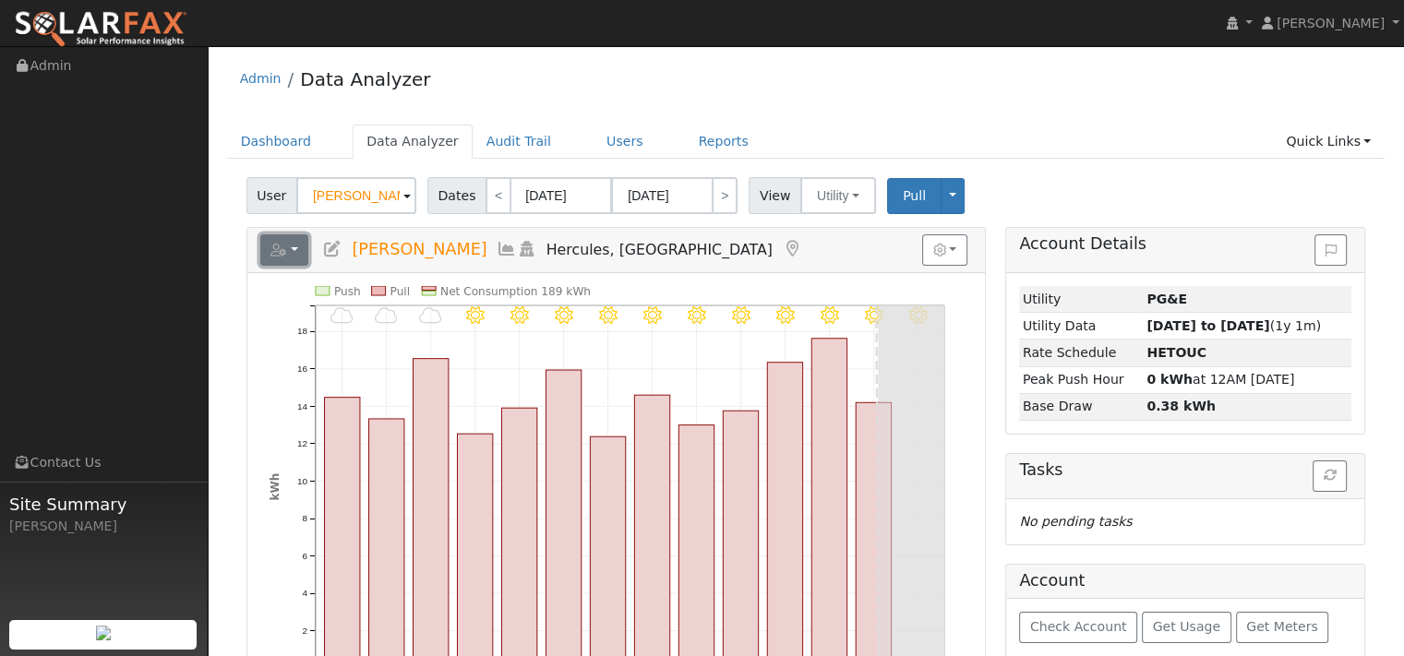
click at [309, 266] on button "button" at bounding box center [284, 249] width 49 height 31
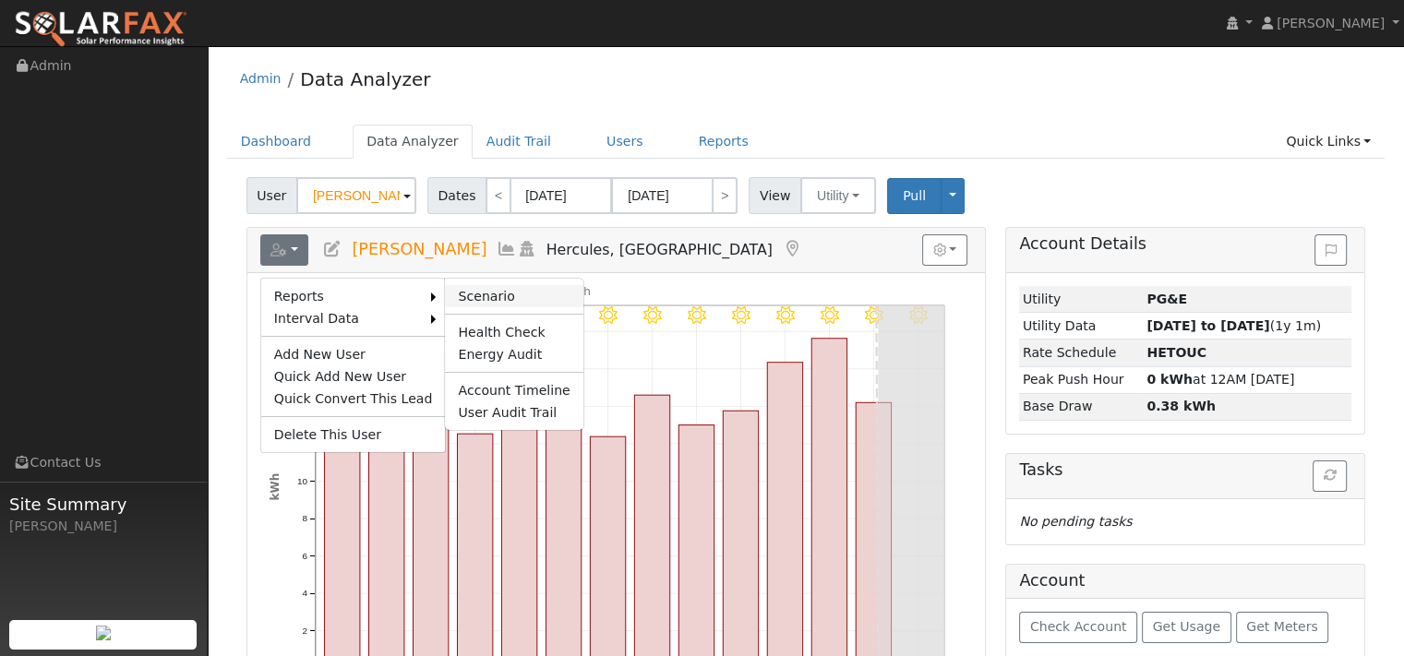
click at [505, 307] on link "Scenario" at bounding box center [514, 296] width 138 height 22
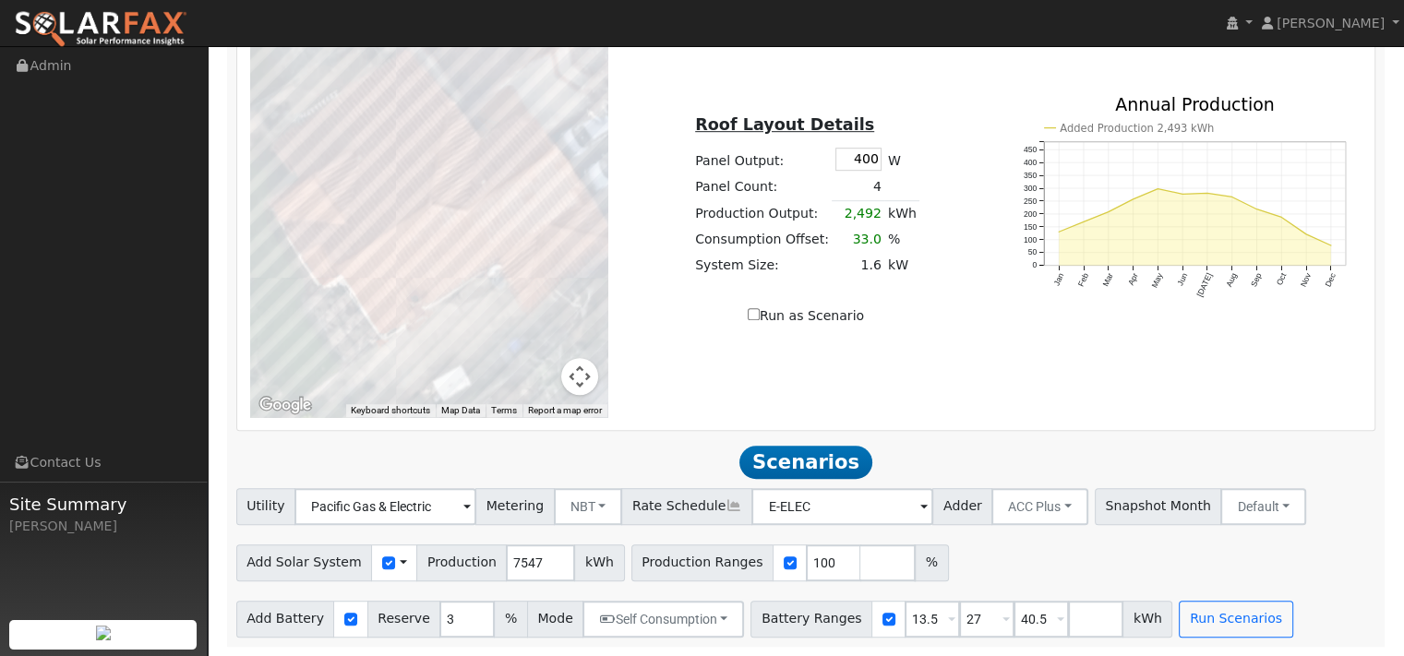
scroll to position [1336, 0]
click at [575, 545] on input "7548" at bounding box center [540, 563] width 69 height 37
type input "7"
type input "12946"
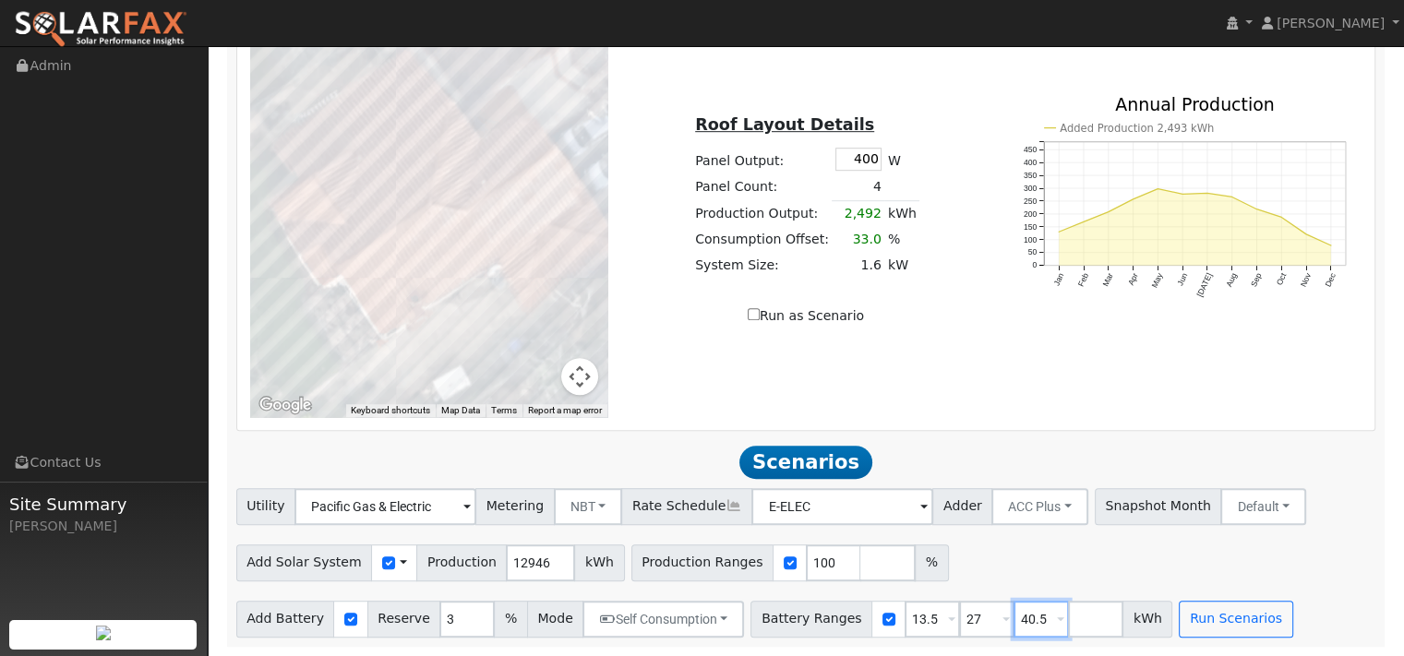
click at [1069, 601] on input "40.5" at bounding box center [1041, 619] width 55 height 37
type input "4"
click at [1015, 614] on input "27" at bounding box center [986, 619] width 55 height 37
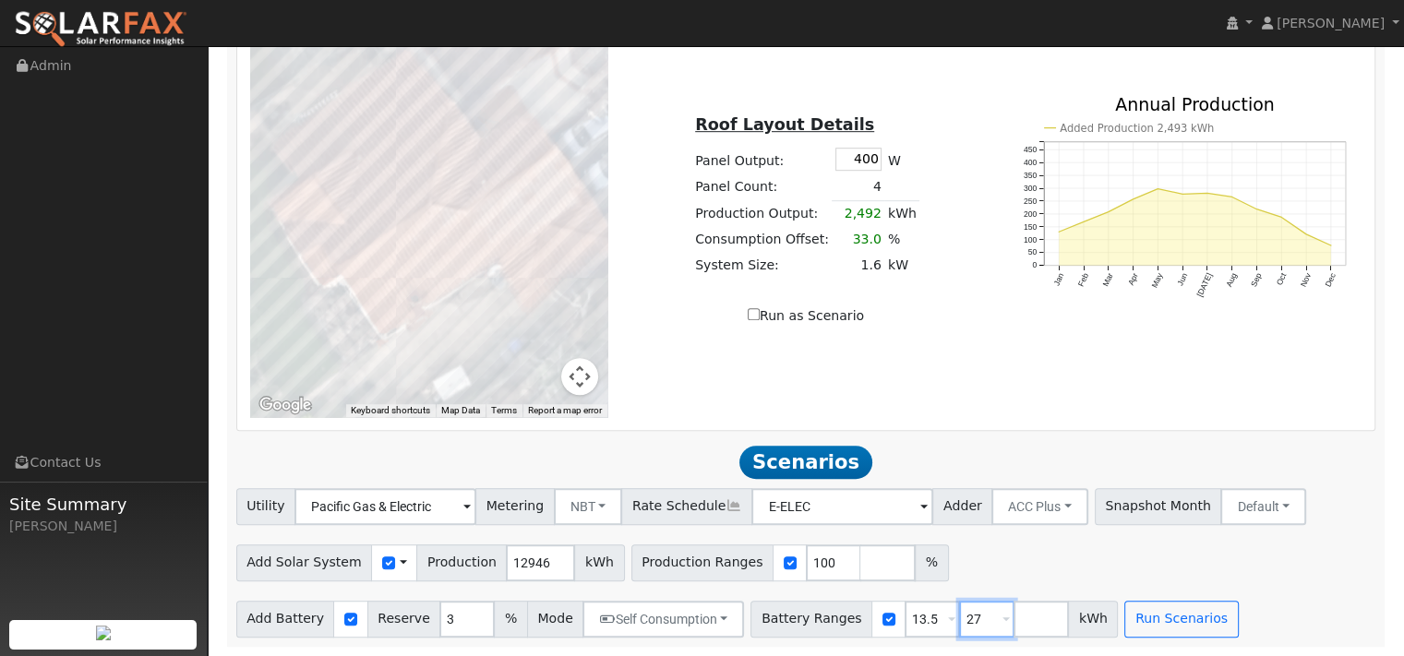
type input "2"
click at [1172, 538] on div "Add Solar System Use CSV Data Production 12946 kWh Production Ranges 100 %" at bounding box center [806, 559] width 1147 height 43
type input "2"
click at [495, 628] on input "2" at bounding box center [466, 619] width 55 height 37
type input "10"
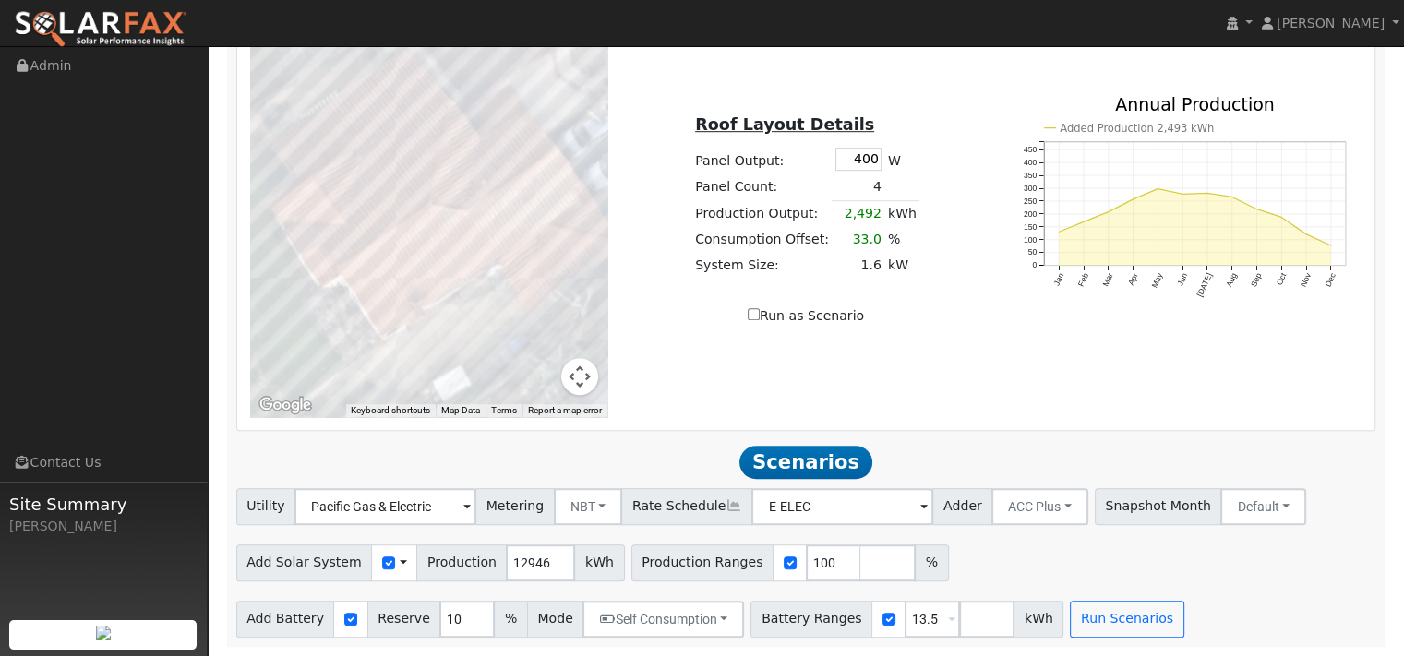
click at [1195, 546] on div "Add Solar System Use CSV Data Production 12946 kWh Production Ranges 100 %" at bounding box center [806, 559] width 1147 height 43
click at [1184, 611] on button "Run Scenarios" at bounding box center [1127, 619] width 114 height 37
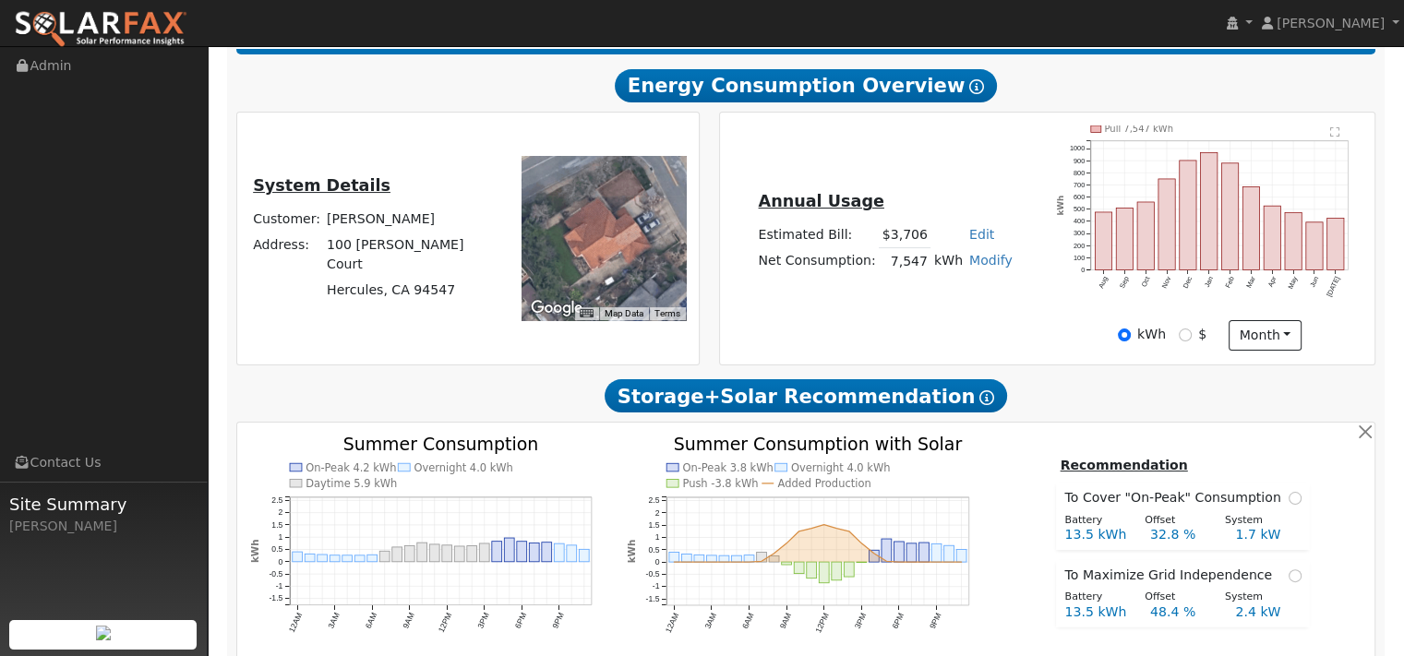
scroll to position [367, 0]
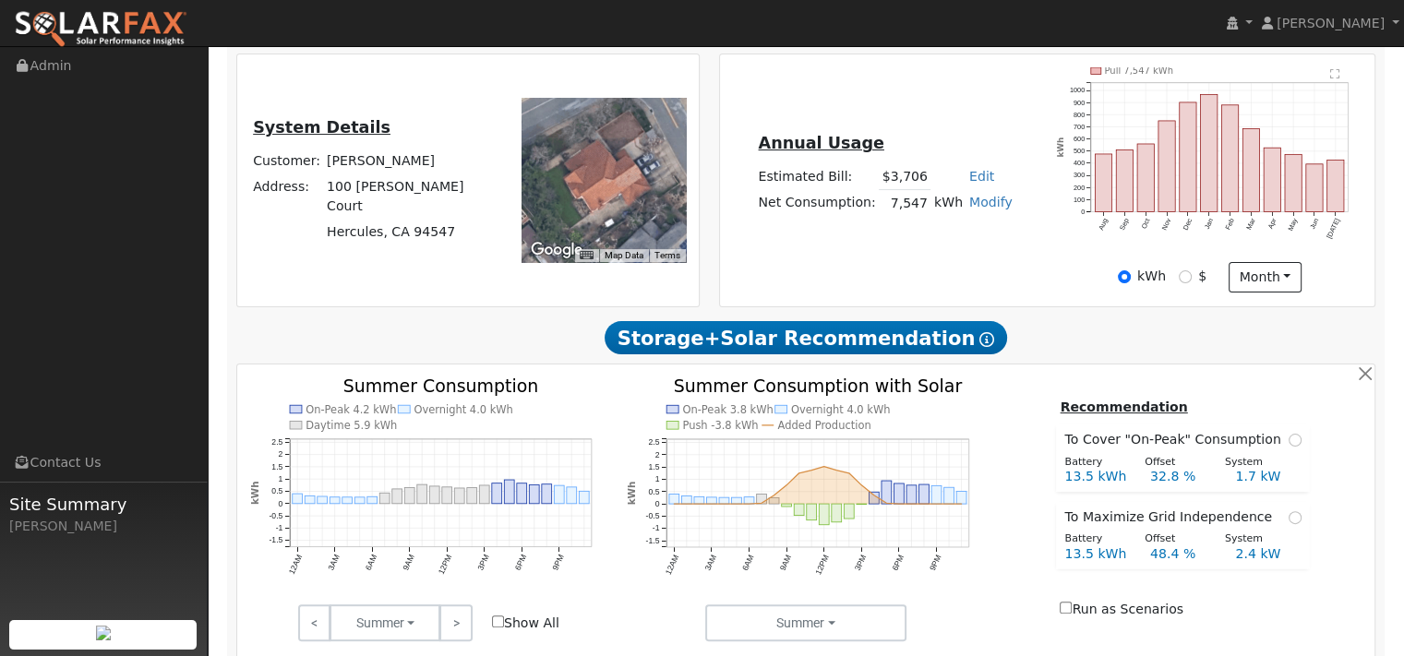
type input "8.6"
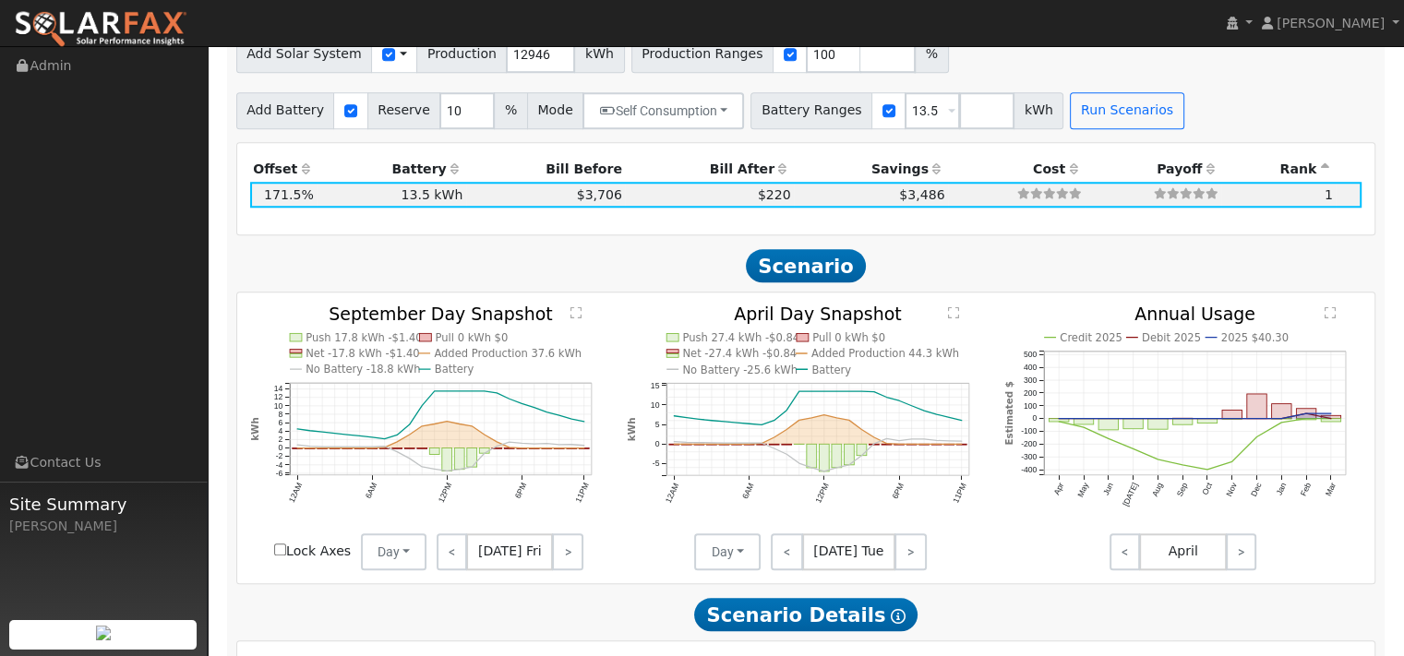
scroll to position [1612, 0]
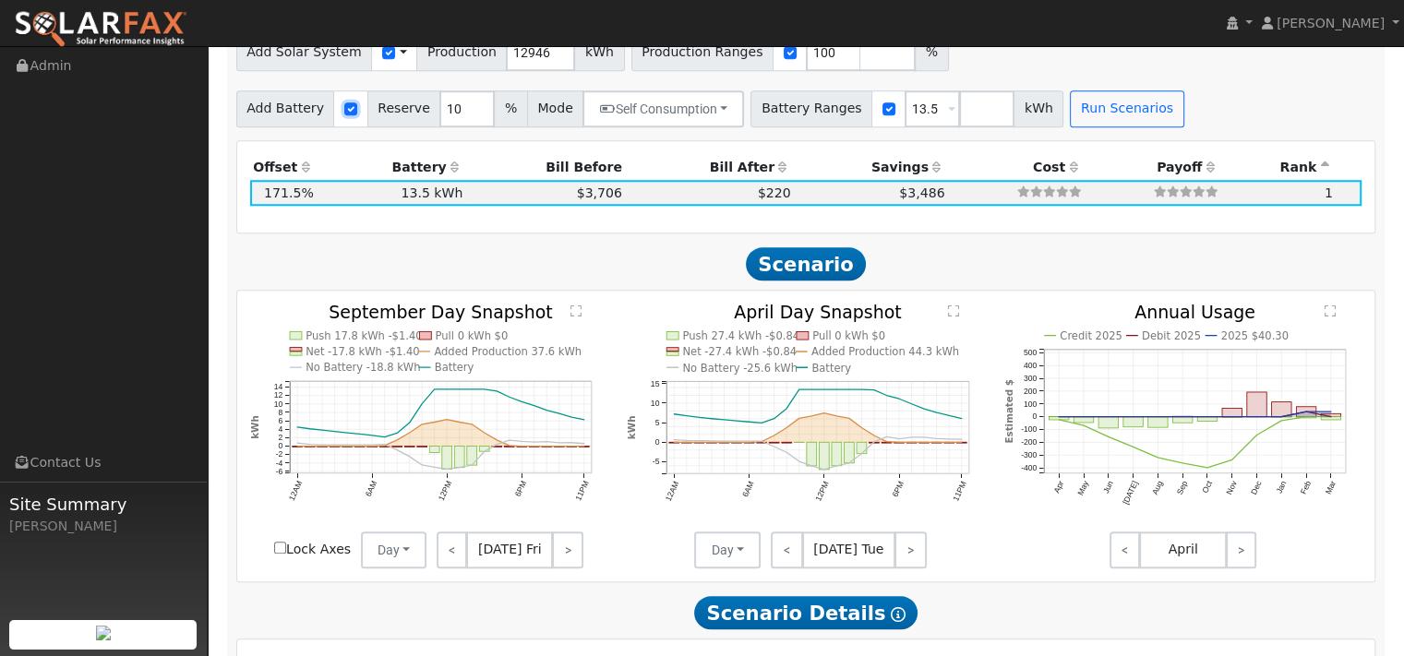
click at [357, 115] on input "checkbox" at bounding box center [350, 108] width 13 height 13
checkbox input "false"
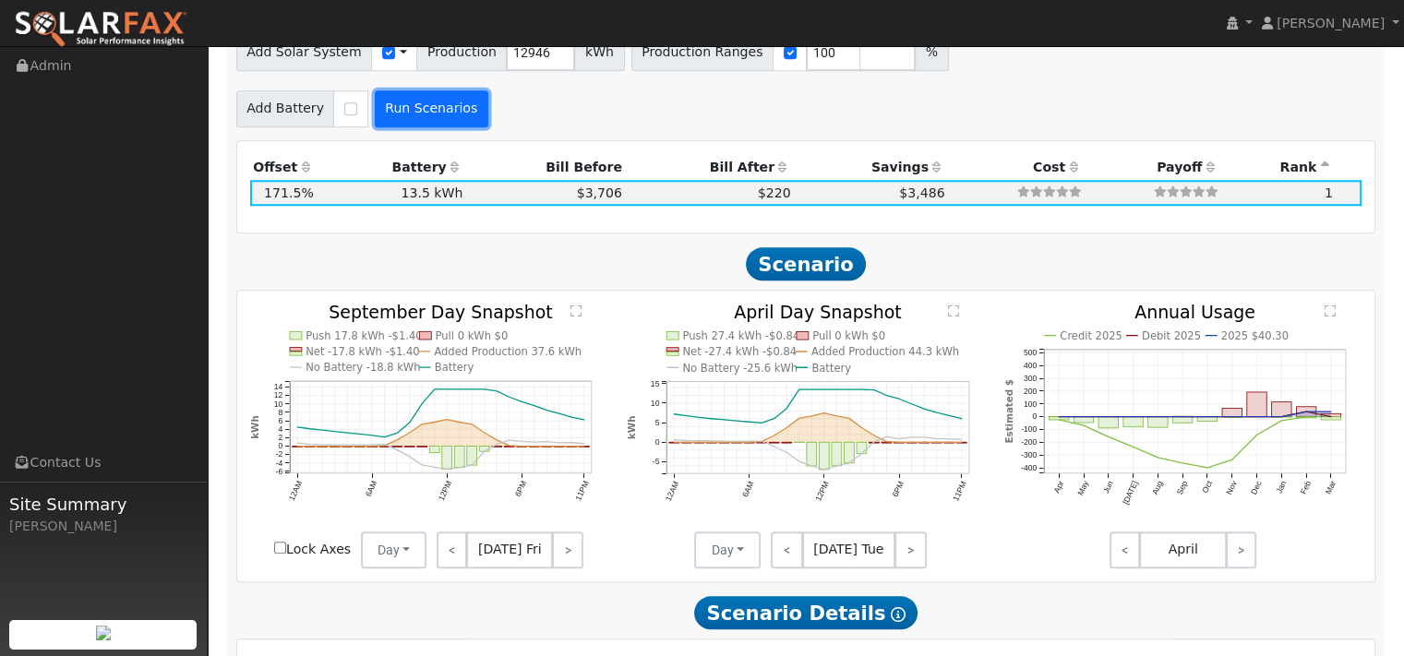
click at [483, 127] on button "Run Scenarios" at bounding box center [432, 108] width 114 height 37
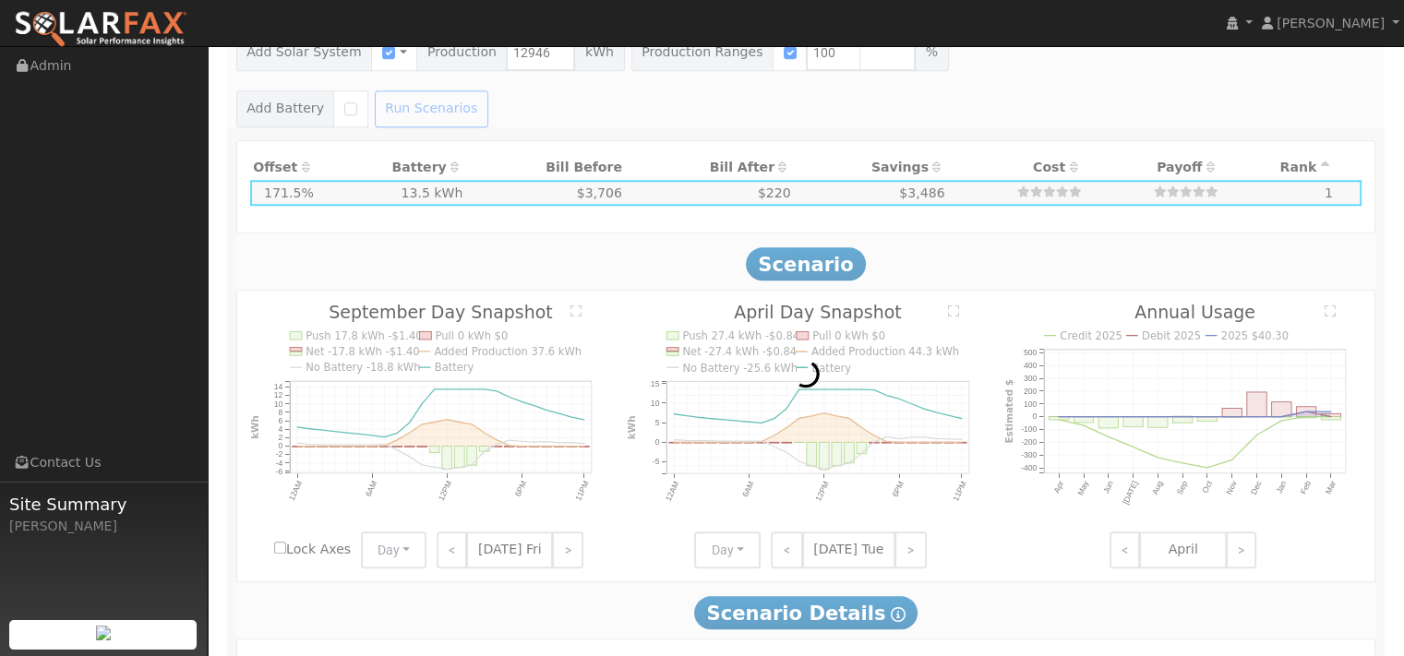
type input "$9,062"
